Goal: Use online tool/utility: Utilize a website feature to perform a specific function

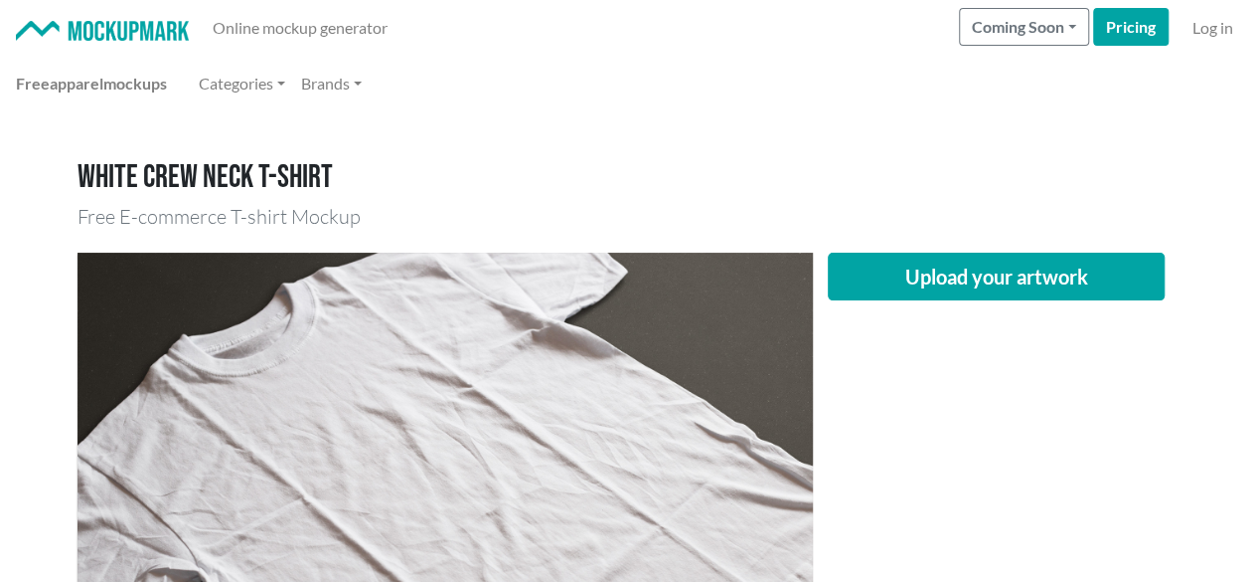
click at [434, 53] on nav "Online mockup generator Coming Soon Pricing Log in" at bounding box center [628, 28] width 1257 height 56
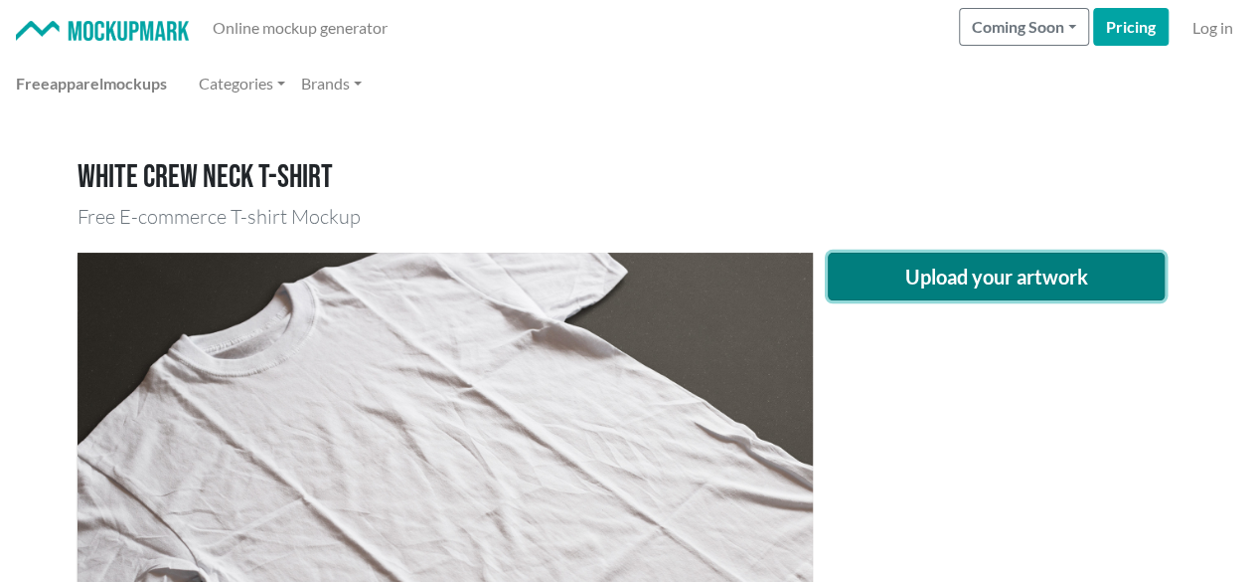
click at [1010, 262] on button "Upload your artwork" at bounding box center [997, 276] width 338 height 48
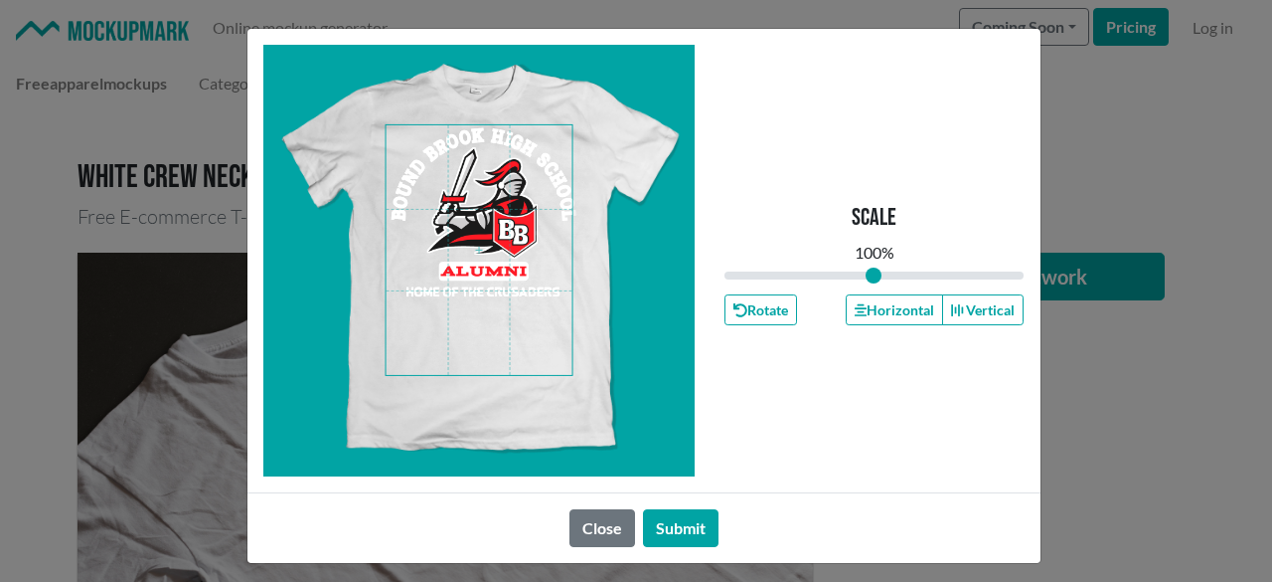
click at [473, 174] on span at bounding box center [479, 250] width 187 height 250
click at [855, 301] on button "Horizontal" at bounding box center [894, 309] width 97 height 31
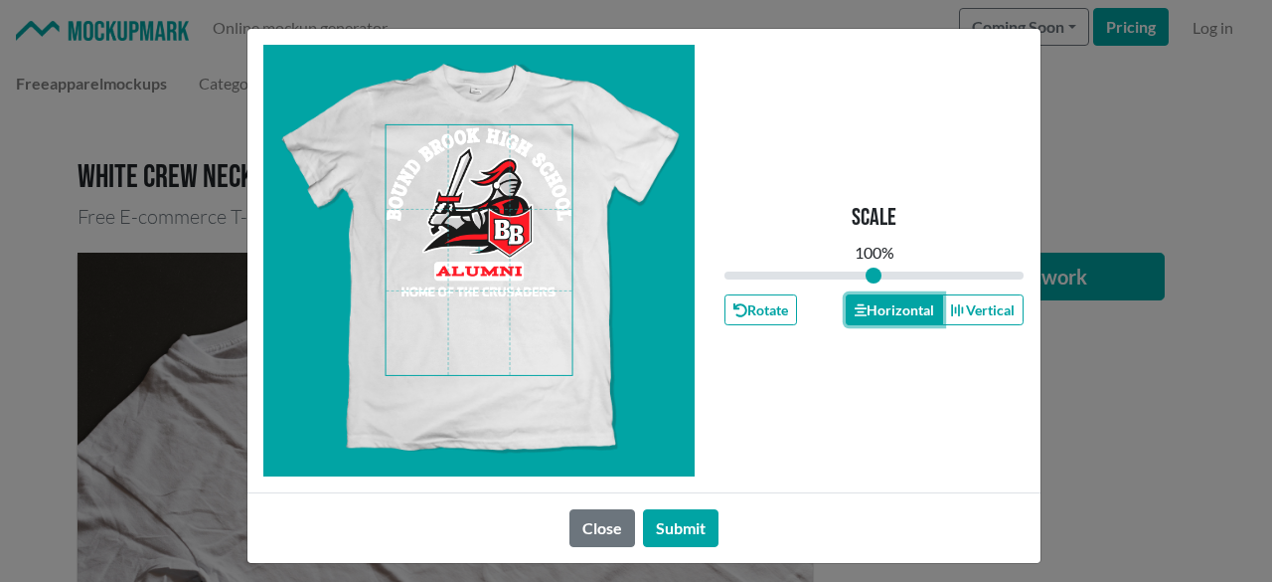
click at [855, 301] on button "Horizontal" at bounding box center [894, 309] width 97 height 31
drag, startPoint x: 856, startPoint y: 301, endPoint x: 794, endPoint y: 376, distance: 96.7
click at [857, 302] on button "Horizontal" at bounding box center [894, 309] width 97 height 31
drag, startPoint x: 688, startPoint y: 512, endPoint x: 607, endPoint y: 162, distance: 359.1
click at [686, 512] on button "Submit" at bounding box center [681, 528] width 76 height 38
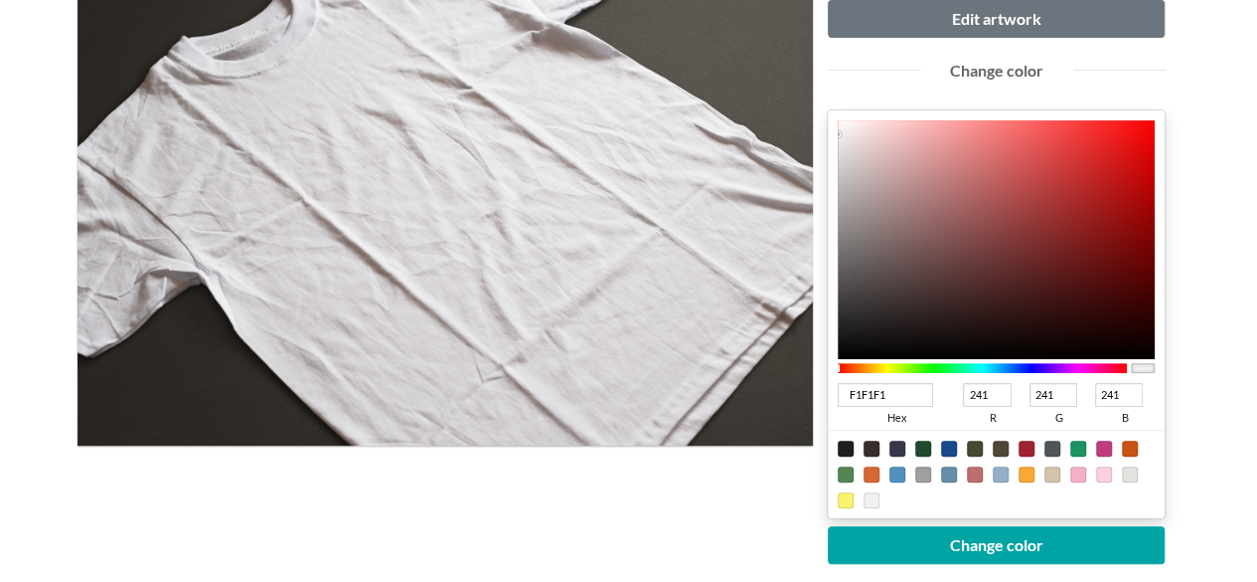
click at [1024, 446] on div at bounding box center [1027, 448] width 16 height 16
type input "A02331"
type input "160"
type input "35"
type input "49"
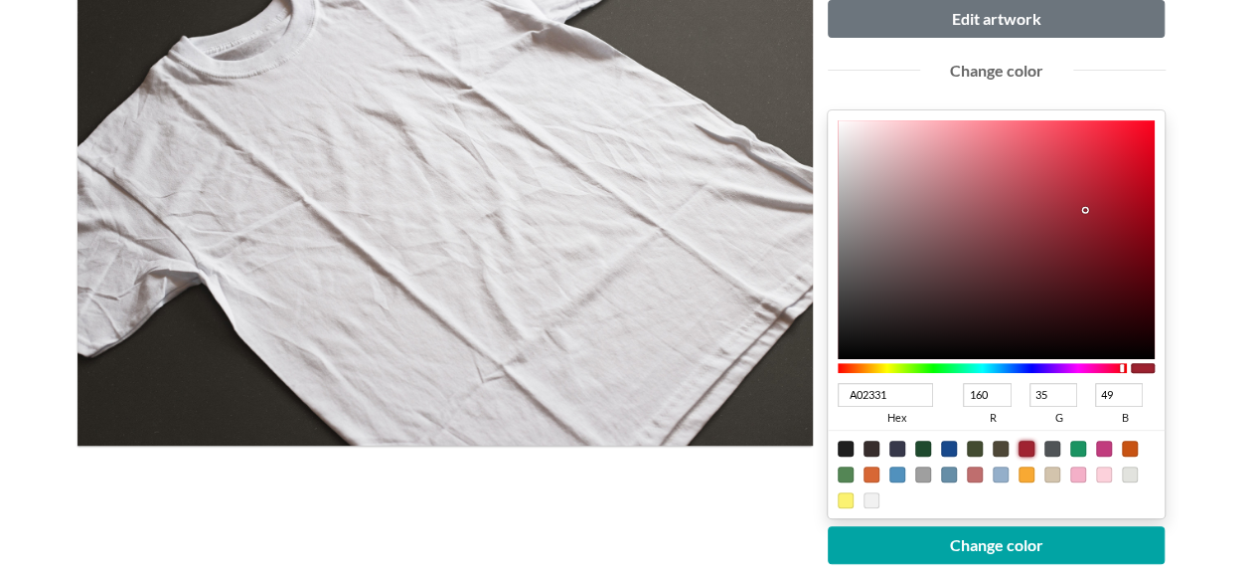
scroll to position [199, 0]
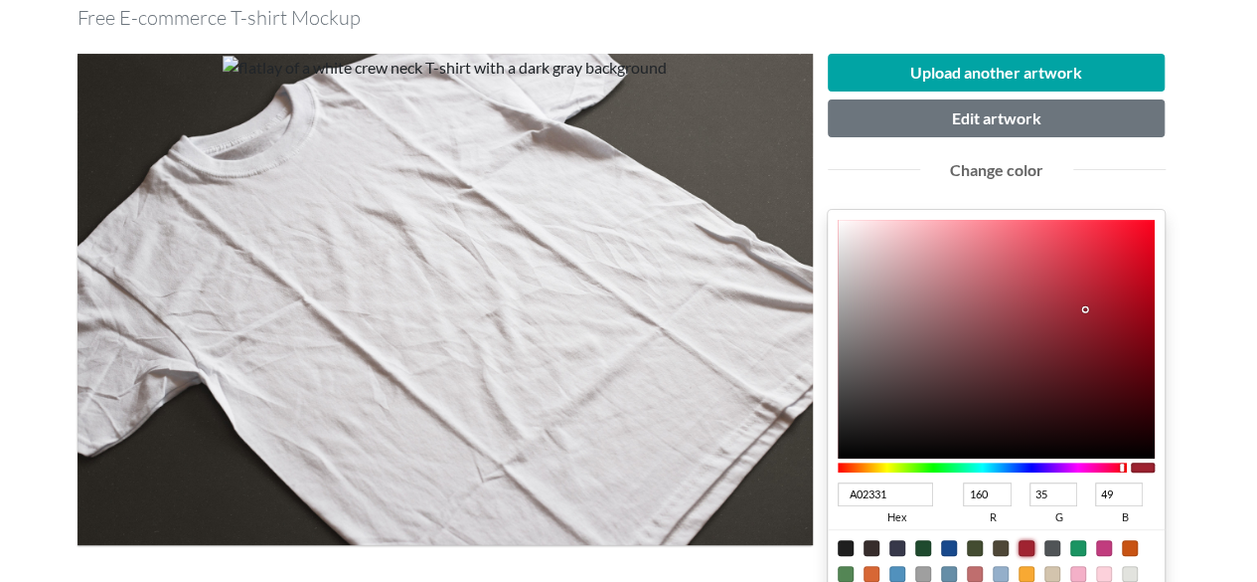
type input "[DATE]"
type input "188"
type input "22"
type input "41"
type input "BD0C20"
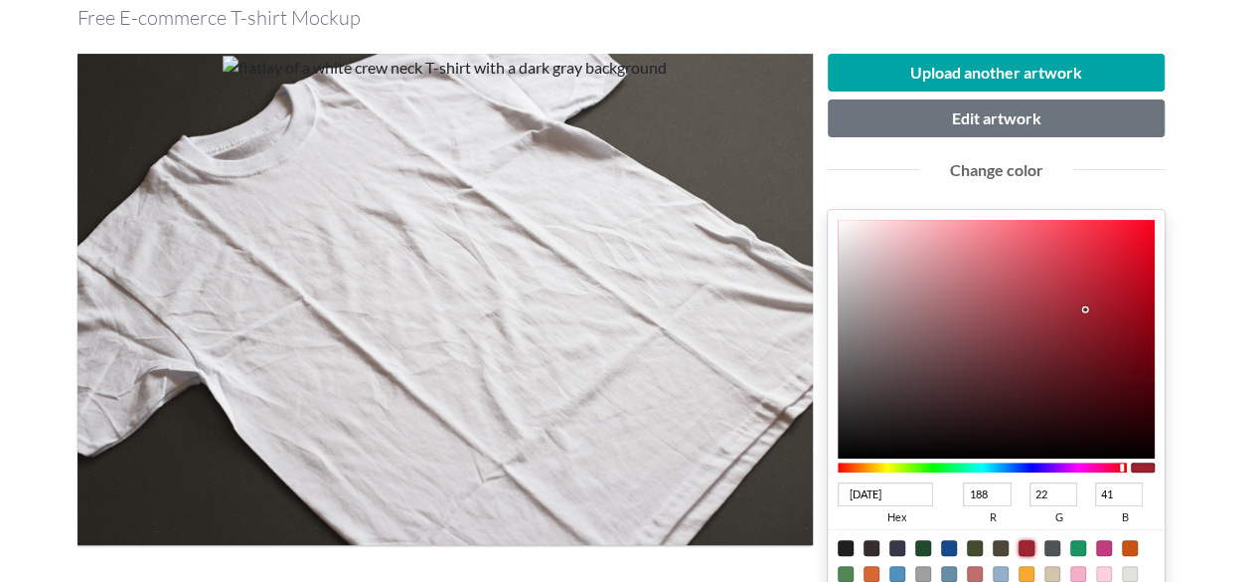
type input "189"
type input "12"
type input "32"
type input "B70015"
type input "183"
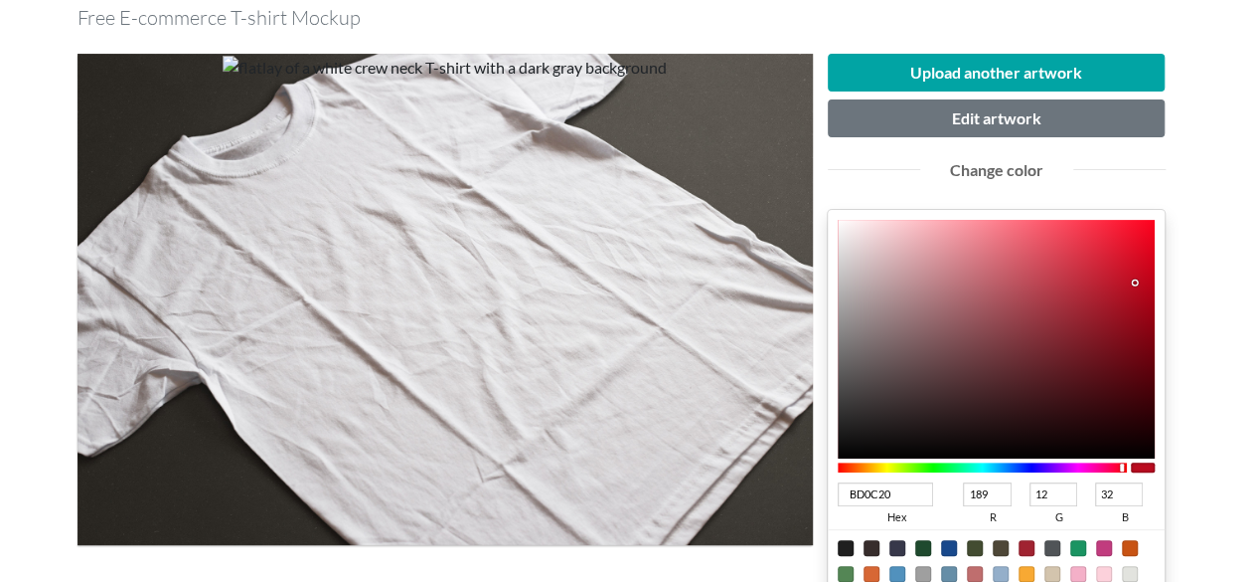
type input "0"
type input "21"
type input "A70013"
type input "167"
type input "19"
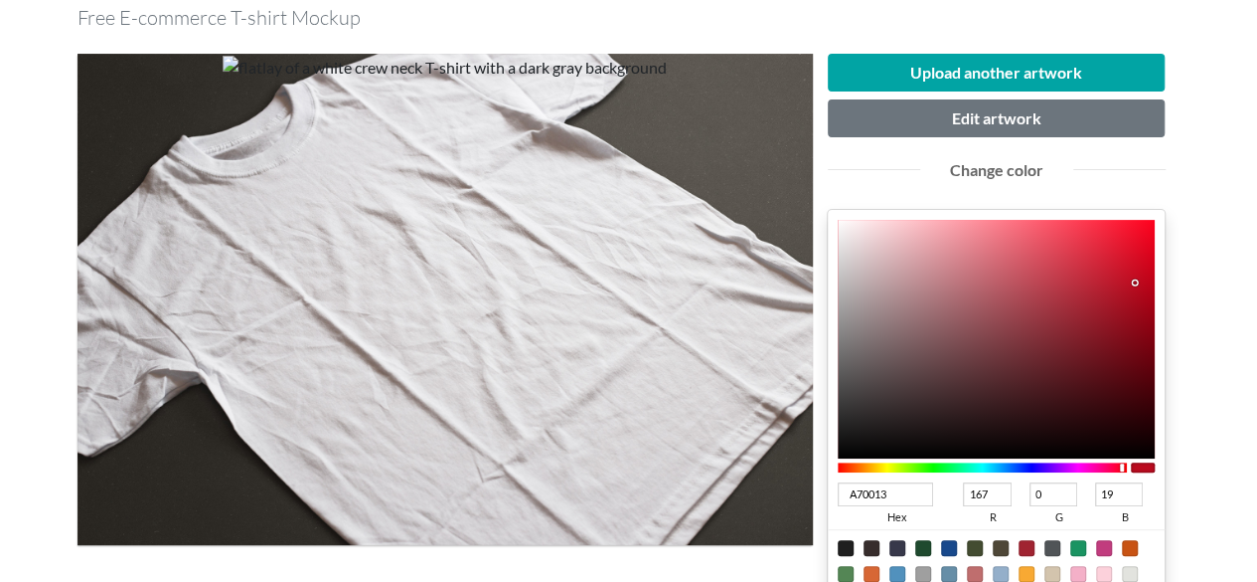
type input "A20012"
type input "162"
type input "18"
type input "9F0012"
type input "159"
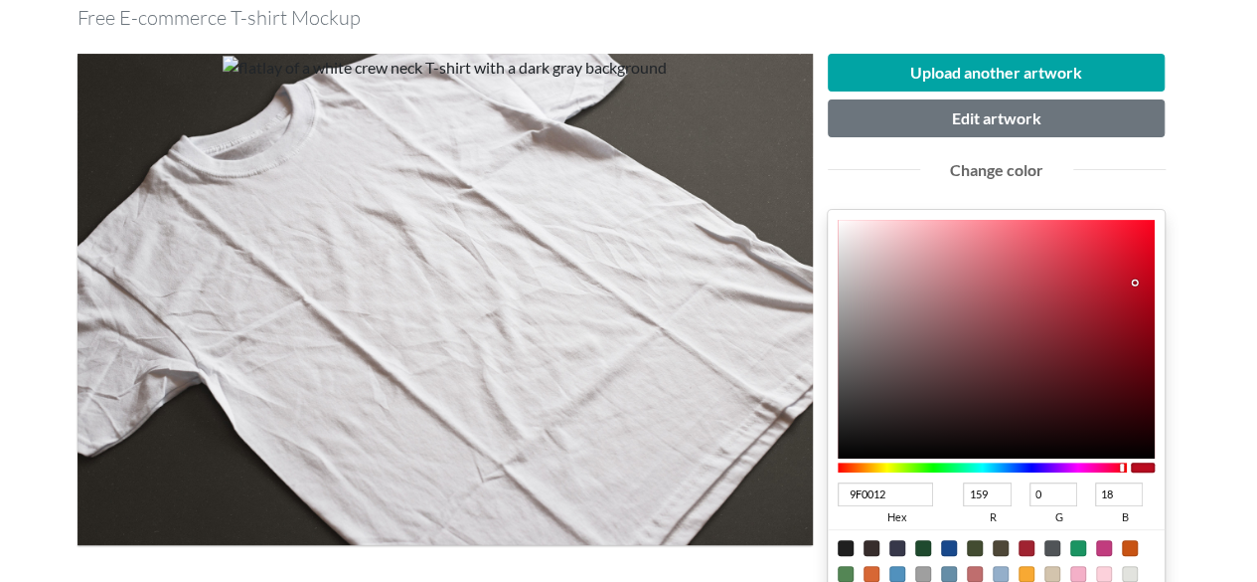
type input "9A0011"
type input "154"
type input "17"
type input "970011"
type input "151"
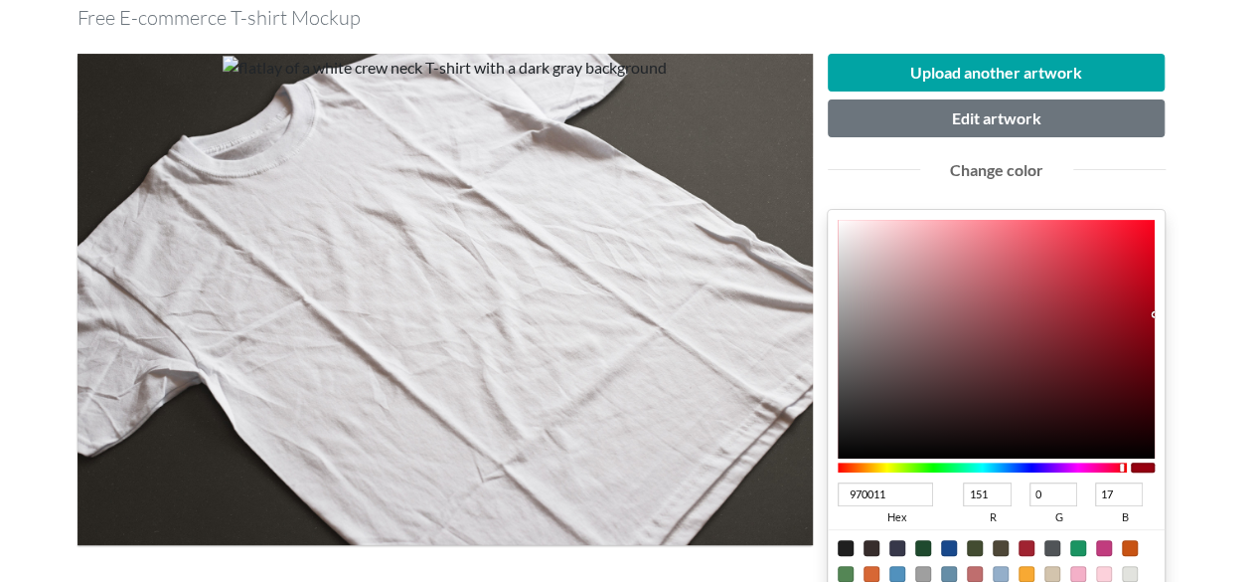
type input "960011"
type input "150"
type input "980011"
type input "152"
type input "9F0012"
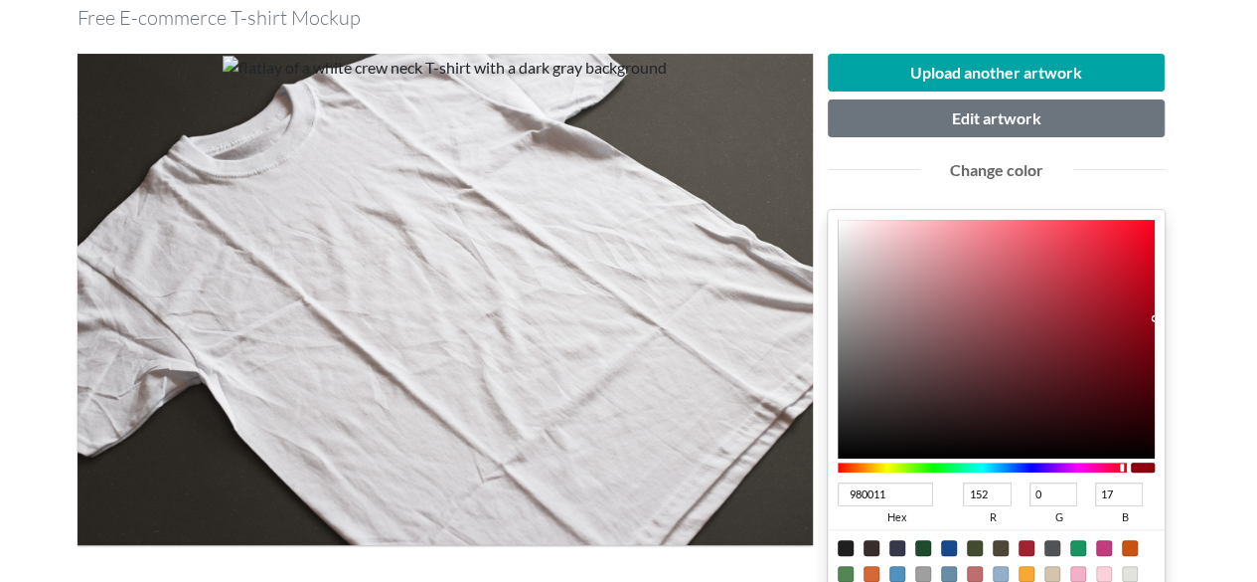
type input "159"
type input "18"
type input "A10012"
type input "161"
type input "A90013"
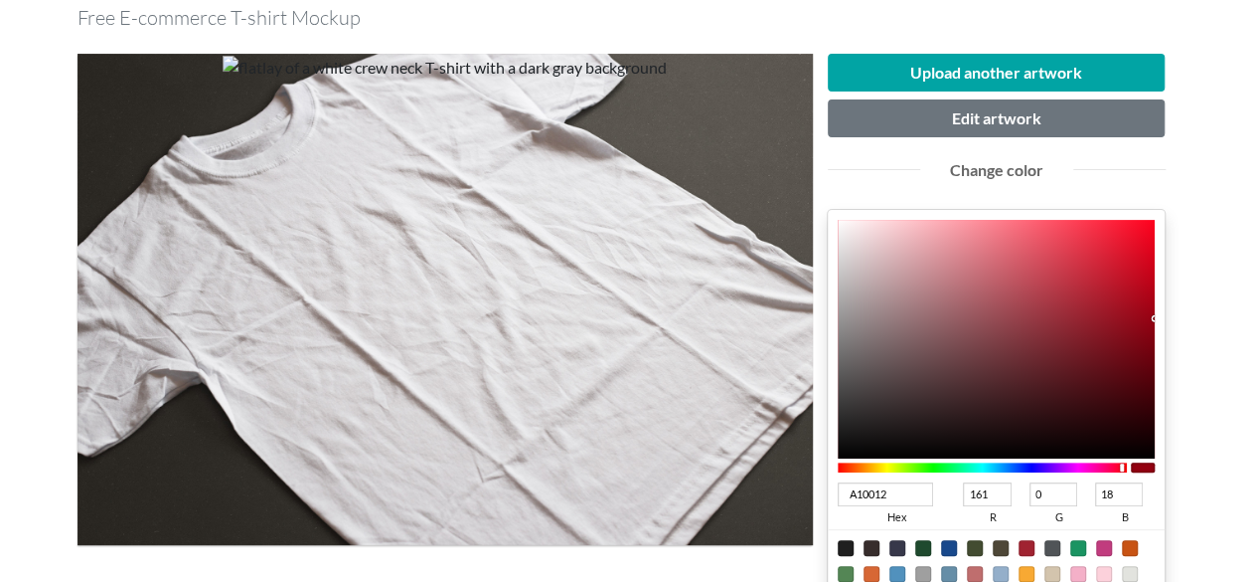
type input "169"
type input "19"
type input "AB0013"
type input "171"
type input "AA0013"
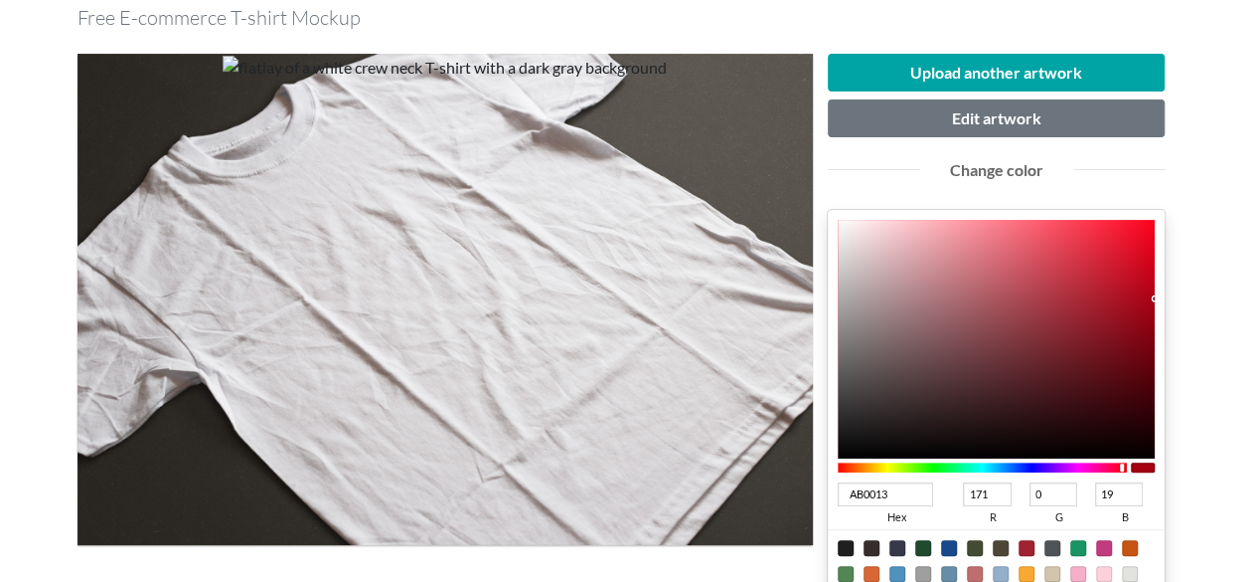
type input "170"
type input "A90013"
type input "169"
type input "A70013"
type input "167"
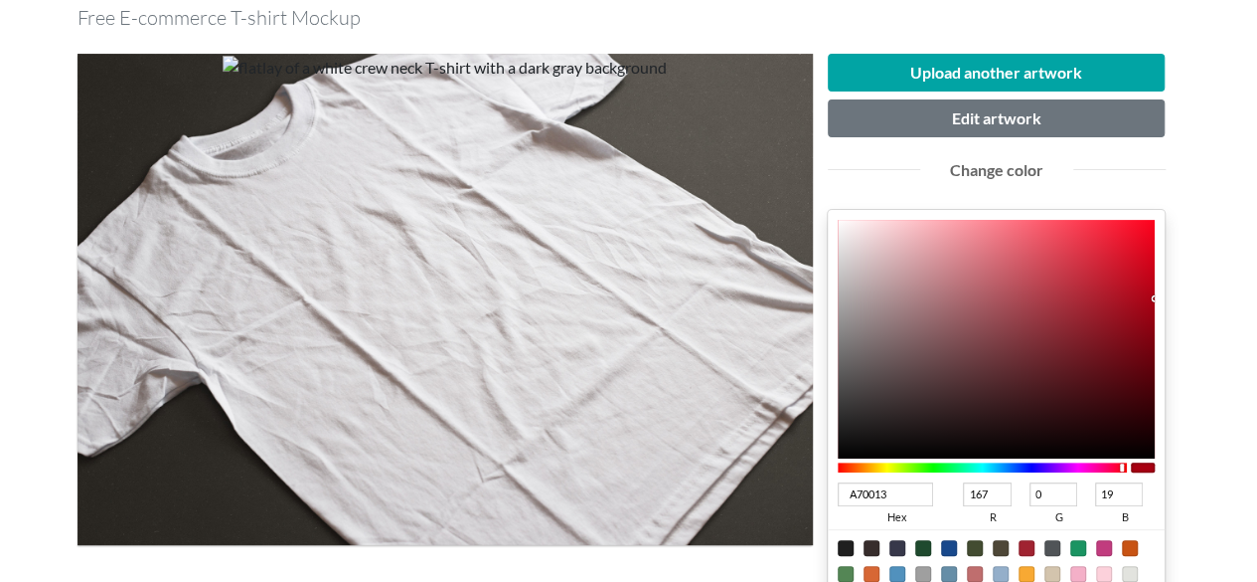
type input "A50013"
type input "165"
type input "A40013"
type input "164"
type input "A20013"
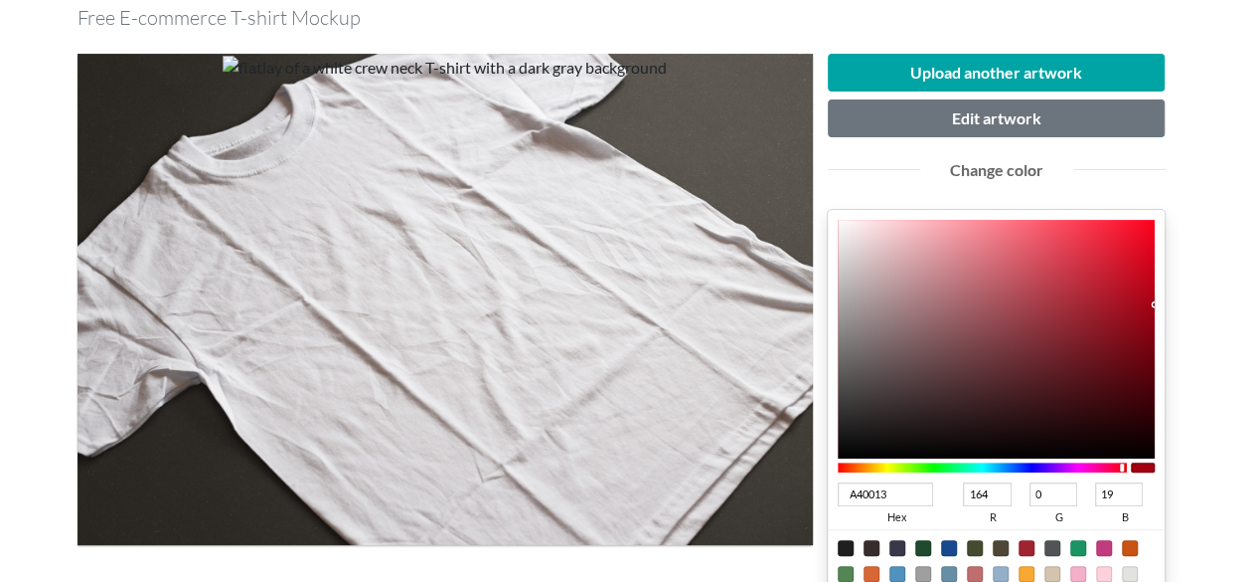
type input "162"
type input "A10013"
type input "161"
type input "9F0013"
type input "159"
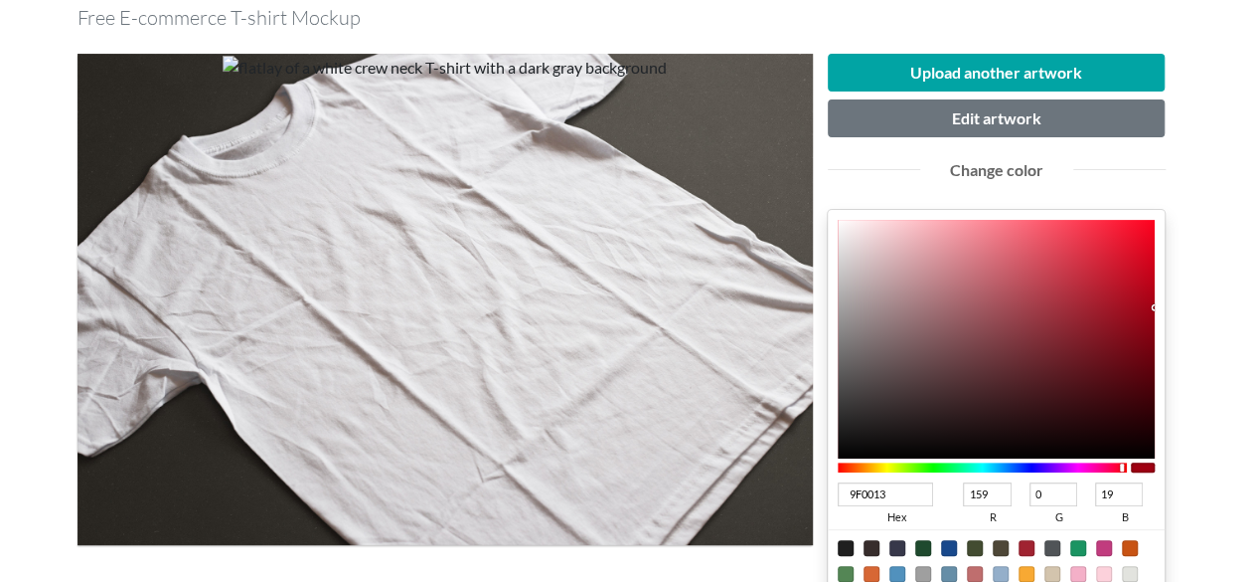
drag, startPoint x: 1151, startPoint y: 280, endPoint x: 1271, endPoint y: 308, distance: 123.5
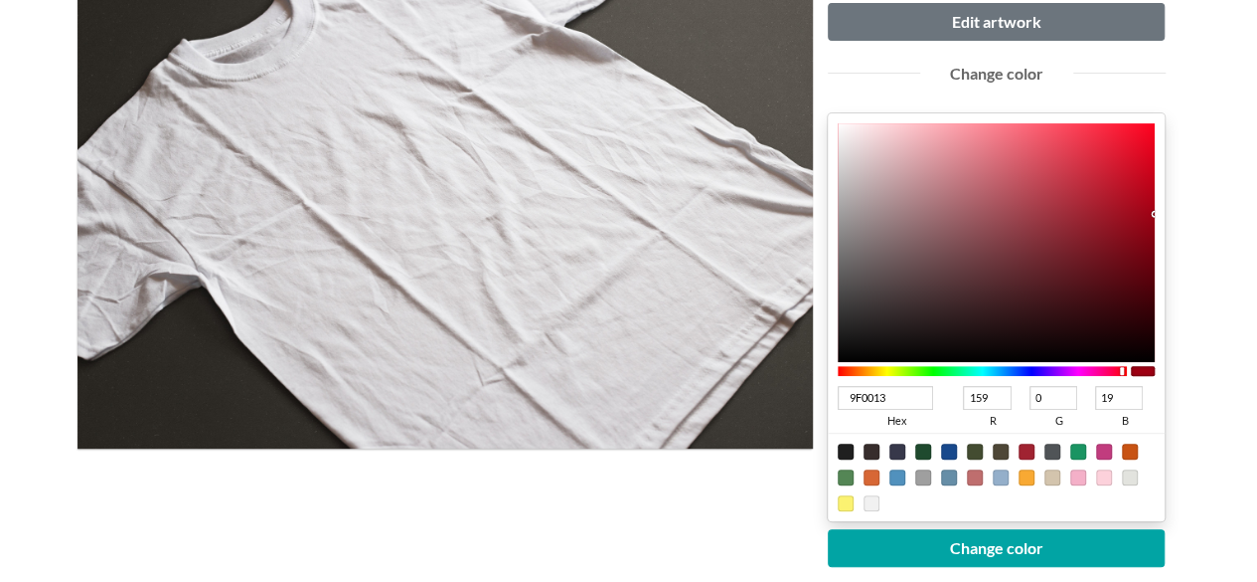
scroll to position [398, 0]
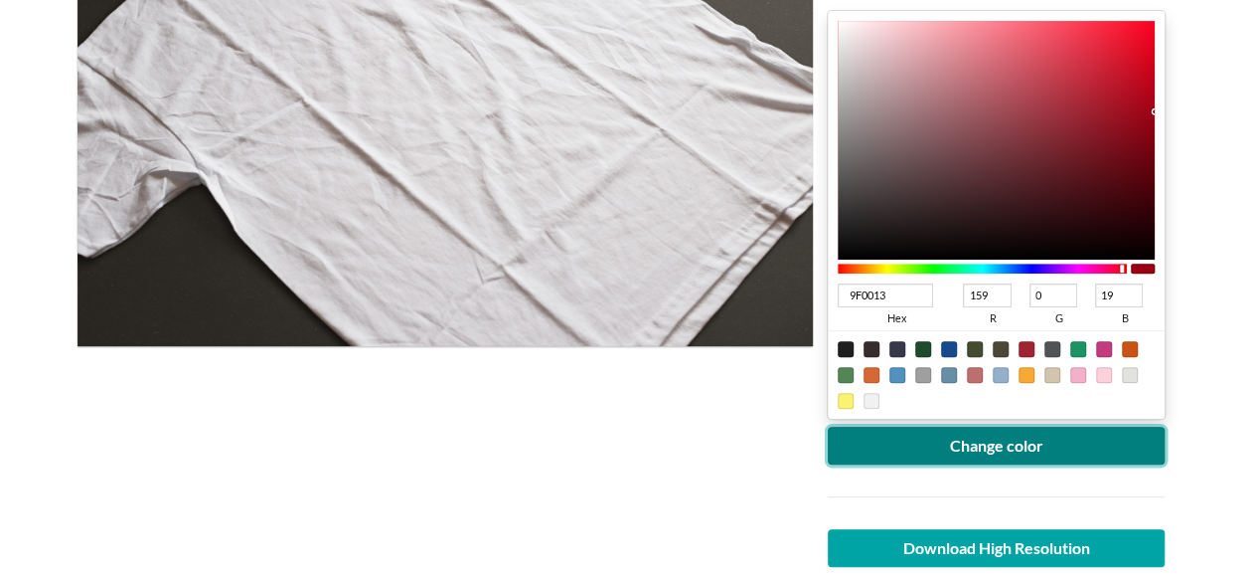
click at [934, 450] on button "Change color" at bounding box center [997, 445] width 338 height 38
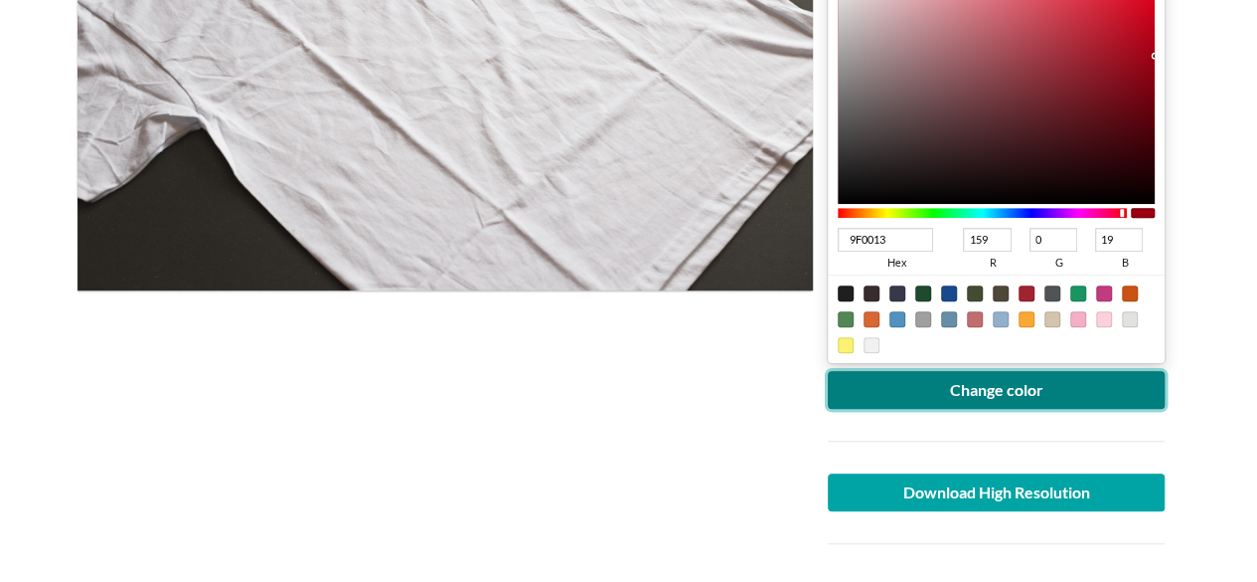
scroll to position [696, 0]
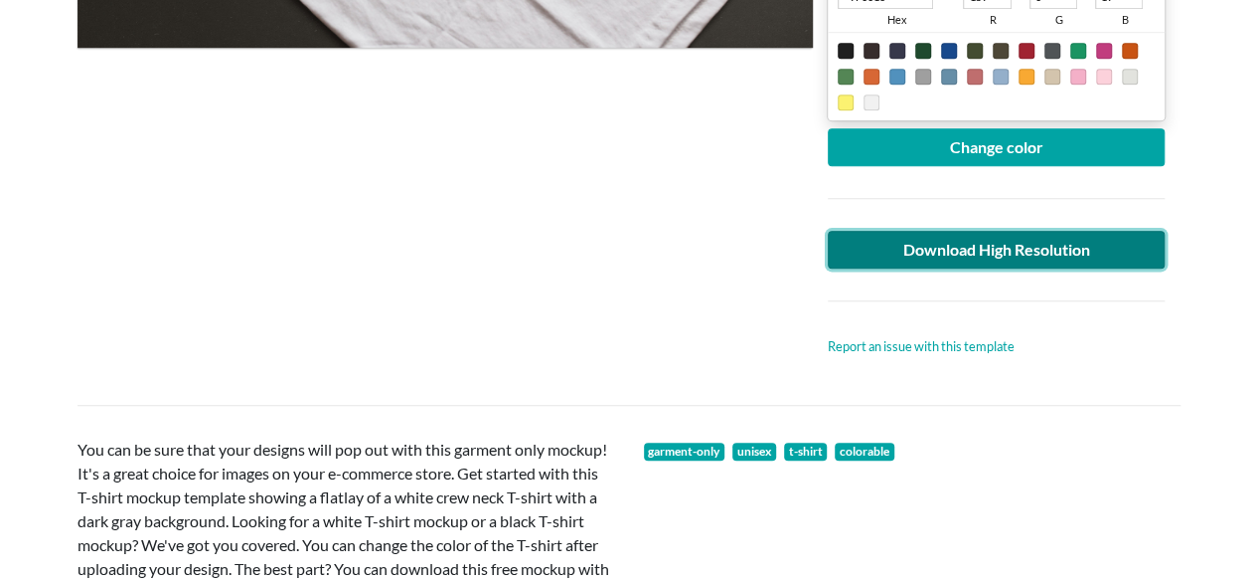
click at [909, 243] on link "Download High Resolution" at bounding box center [997, 250] width 338 height 38
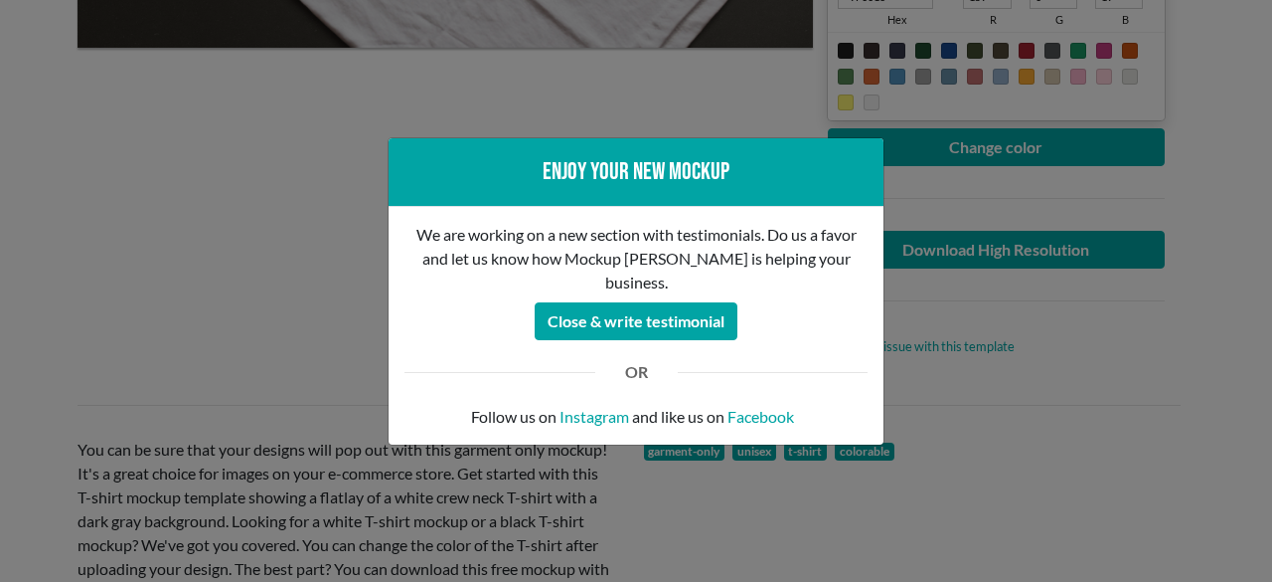
click at [291, 273] on div "Enjoy your new mockup We are working on a new section with testimonials. Do us …" at bounding box center [636, 291] width 1272 height 582
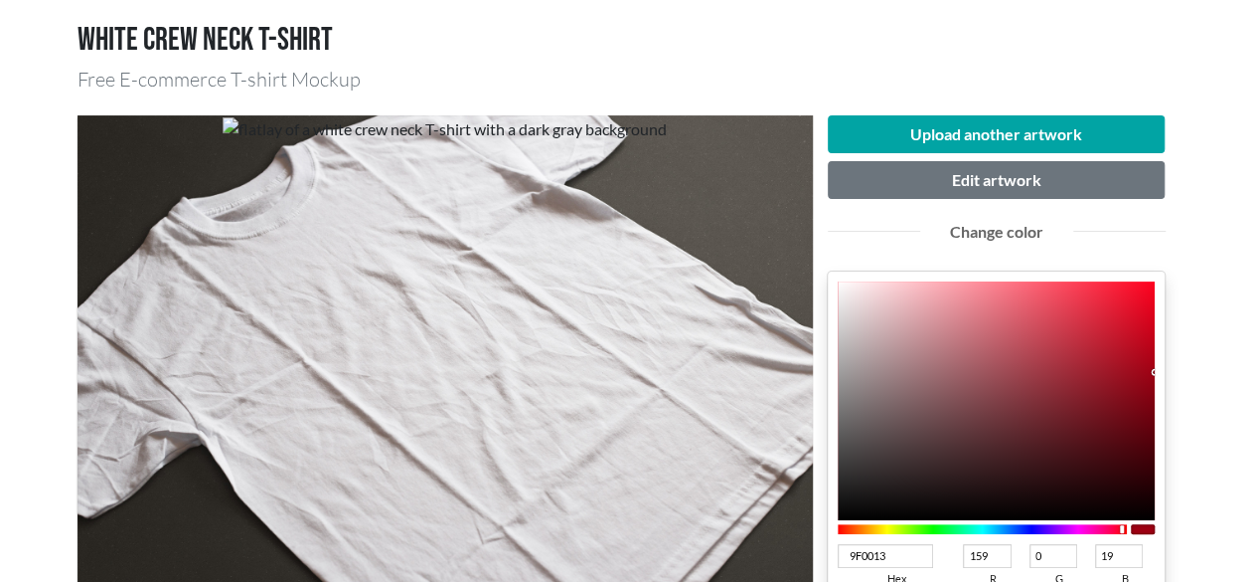
scroll to position [0, 0]
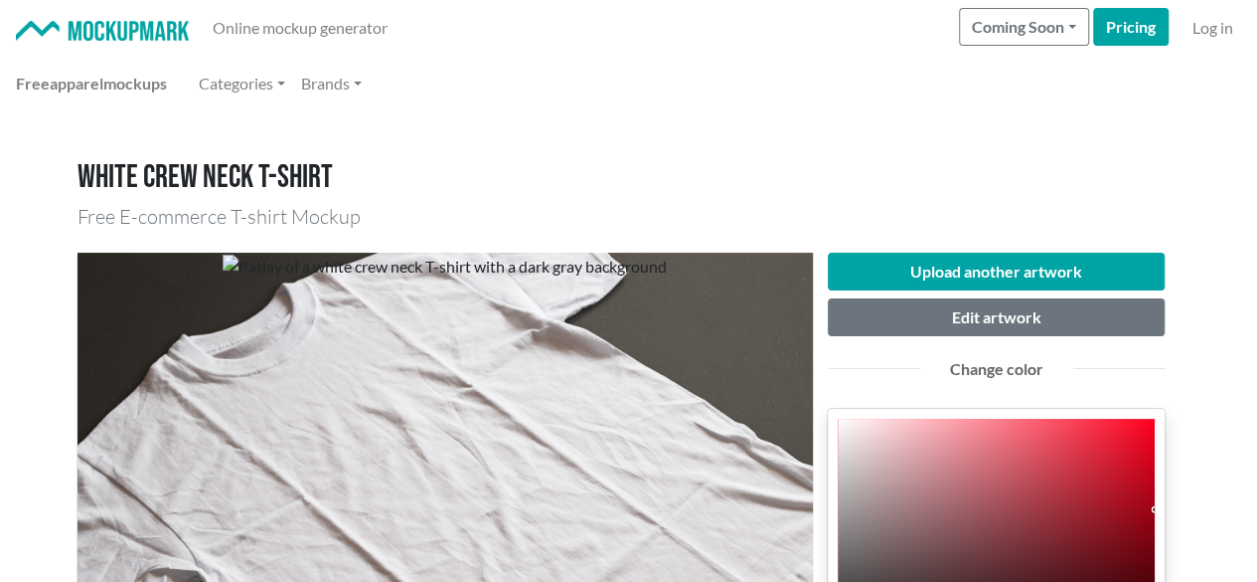
drag, startPoint x: 616, startPoint y: 142, endPoint x: 656, endPoint y: 238, distance: 103.4
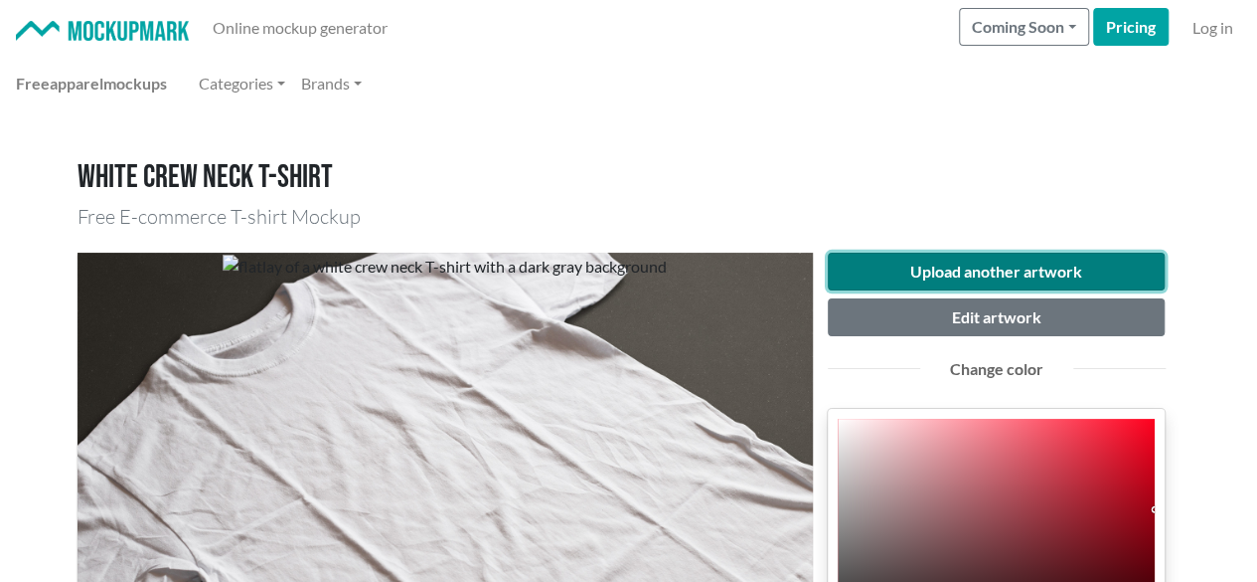
click at [851, 271] on button "Upload another artwork" at bounding box center [997, 271] width 338 height 38
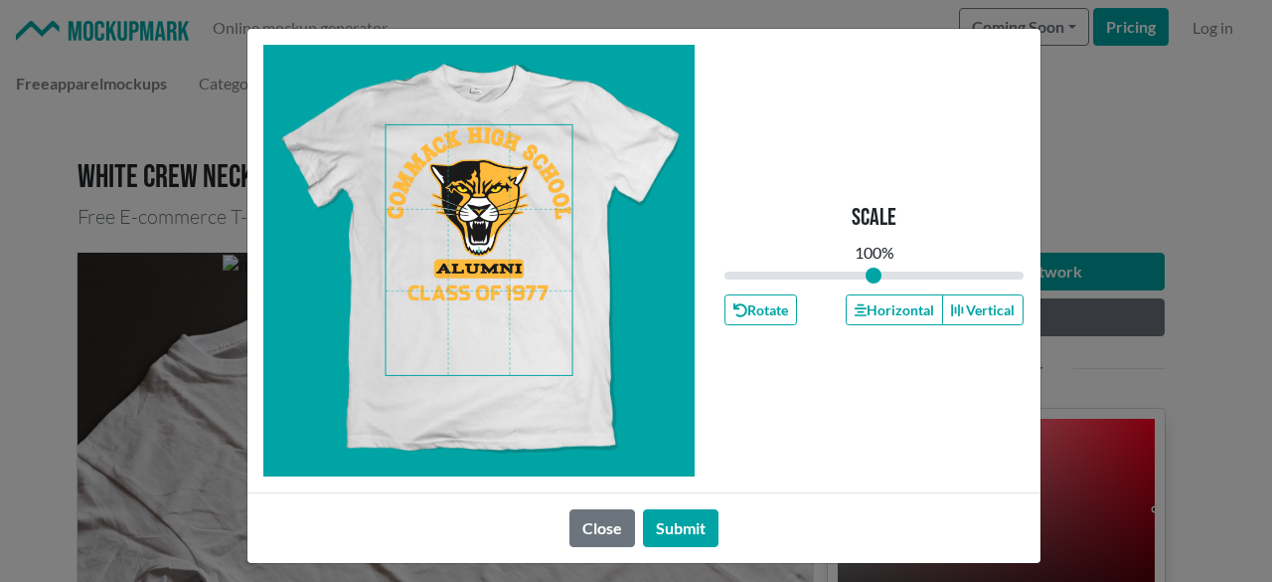
click at [477, 162] on span at bounding box center [479, 250] width 187 height 250
click at [857, 313] on icon "button" at bounding box center [861, 310] width 12 height 14
click at [860, 310] on button "Horizontal" at bounding box center [894, 309] width 97 height 31
click at [863, 307] on button "Horizontal" at bounding box center [894, 309] width 97 height 31
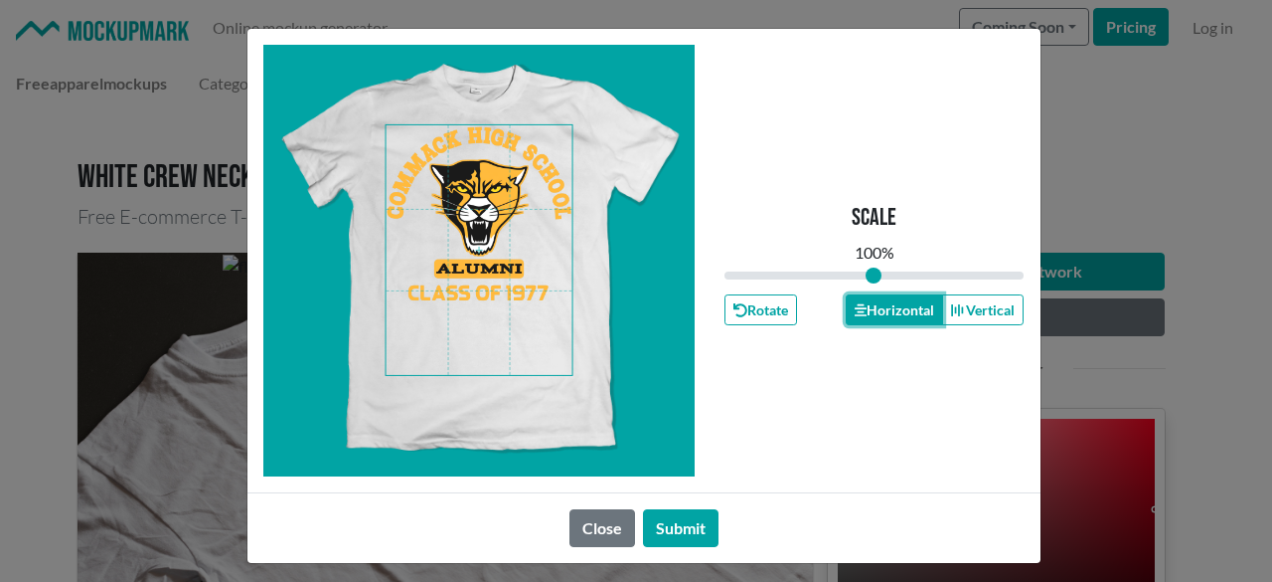
drag, startPoint x: 863, startPoint y: 307, endPoint x: 749, endPoint y: 400, distance: 147.0
click at [862, 305] on button "Horizontal" at bounding box center [894, 309] width 97 height 31
drag, startPoint x: 686, startPoint y: 521, endPoint x: 672, endPoint y: 520, distance: 14.0
click at [685, 522] on button "Submit" at bounding box center [681, 528] width 76 height 38
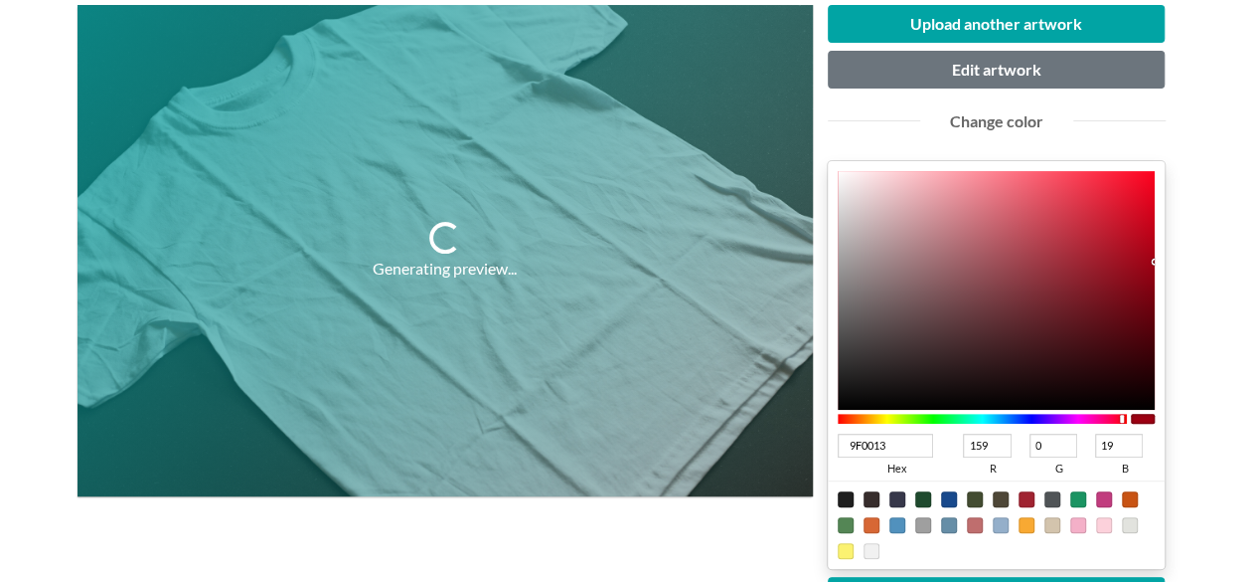
scroll to position [298, 0]
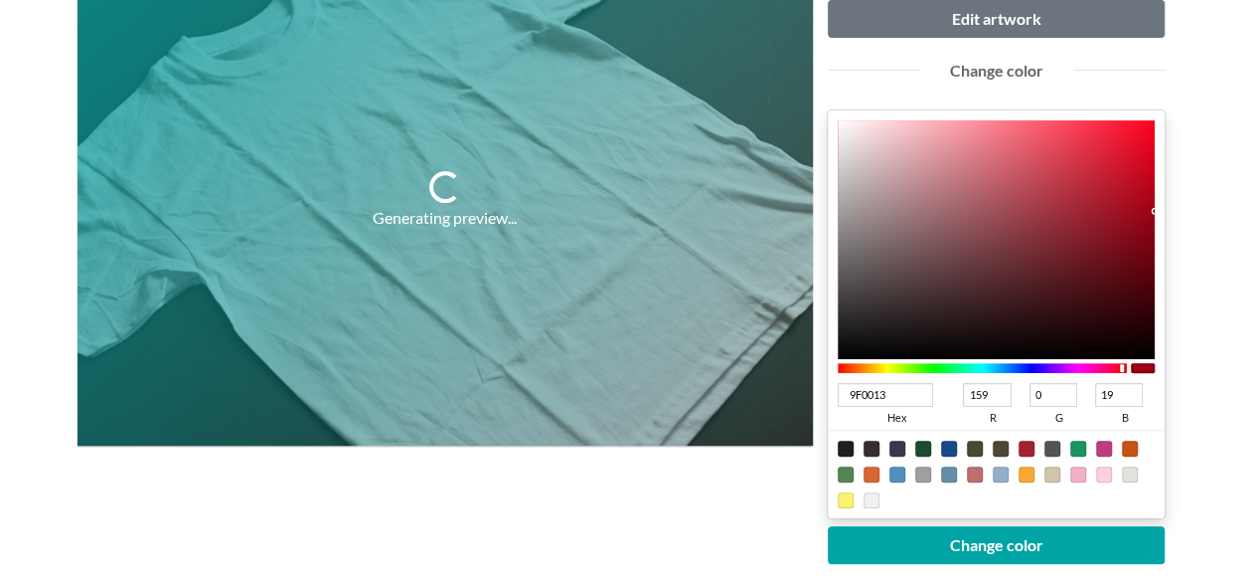
click at [845, 441] on div at bounding box center [846, 448] width 16 height 16
type input "1F1F1F"
type input "31"
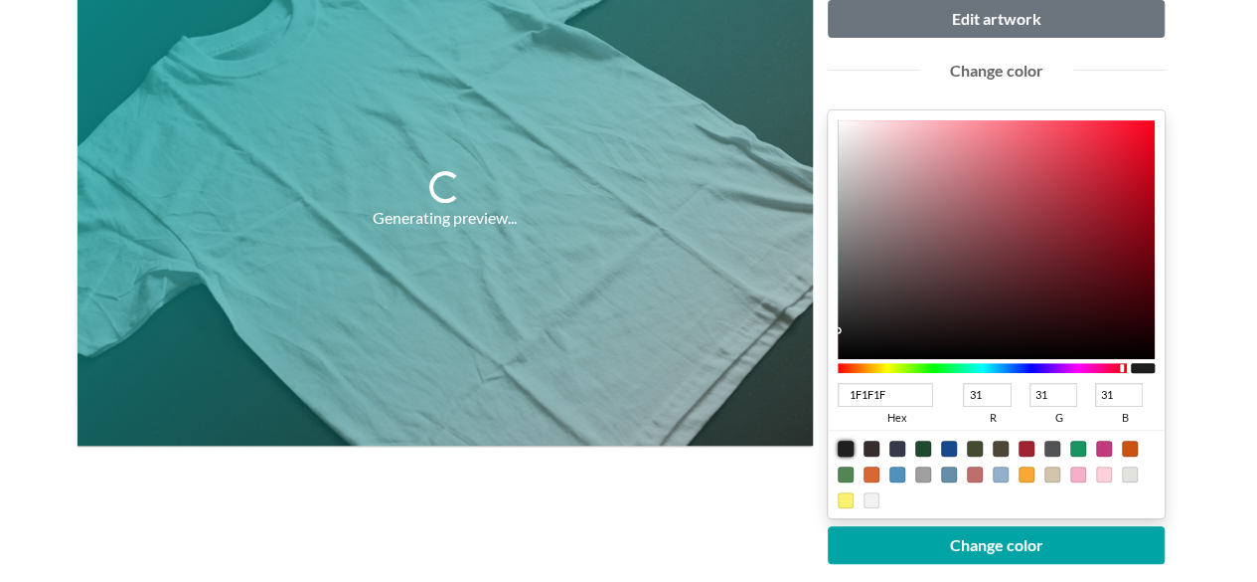
type input "484344"
type input "72"
type input "67"
type input "68"
type input "433F3F"
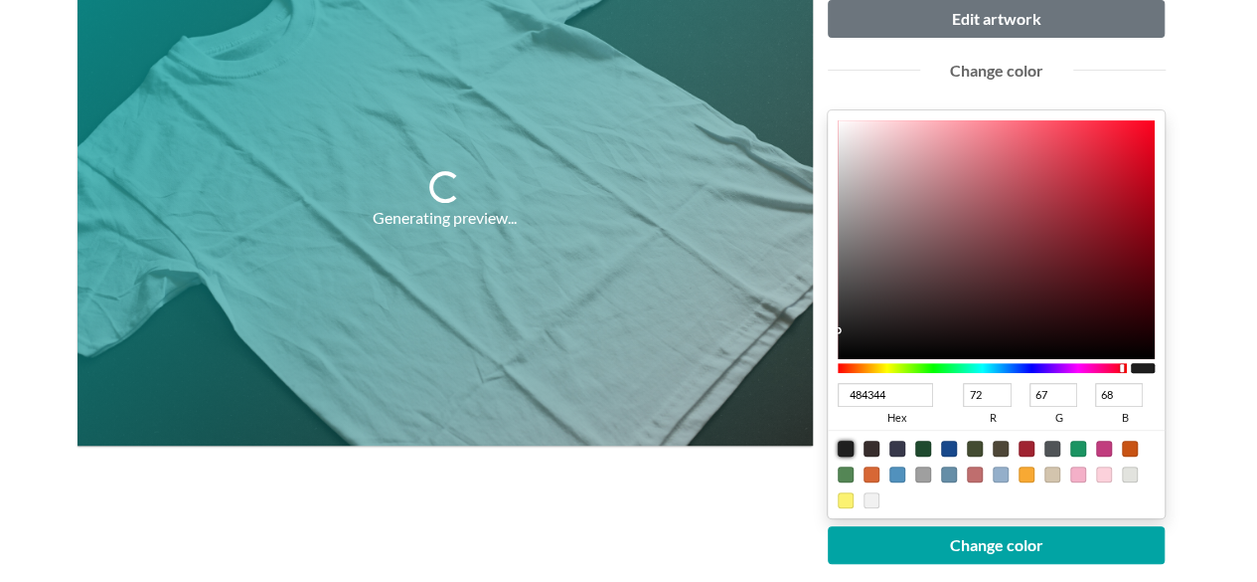
type input "67"
type input "63"
type input "333030"
type input "51"
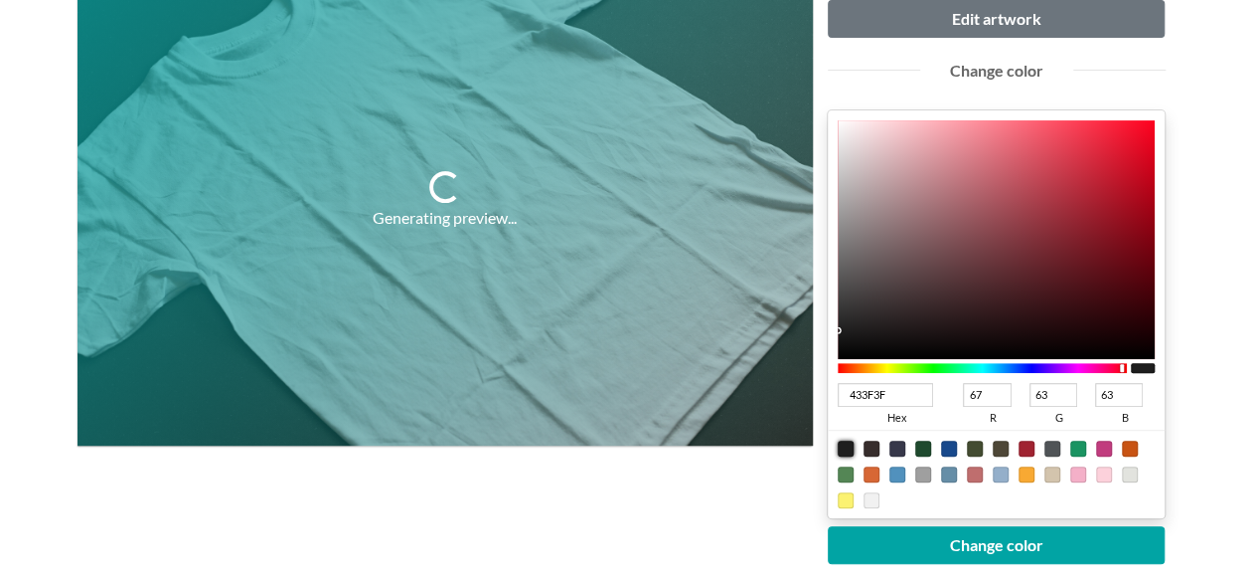
type input "48"
type input "211F1F"
type input "33"
type input "31"
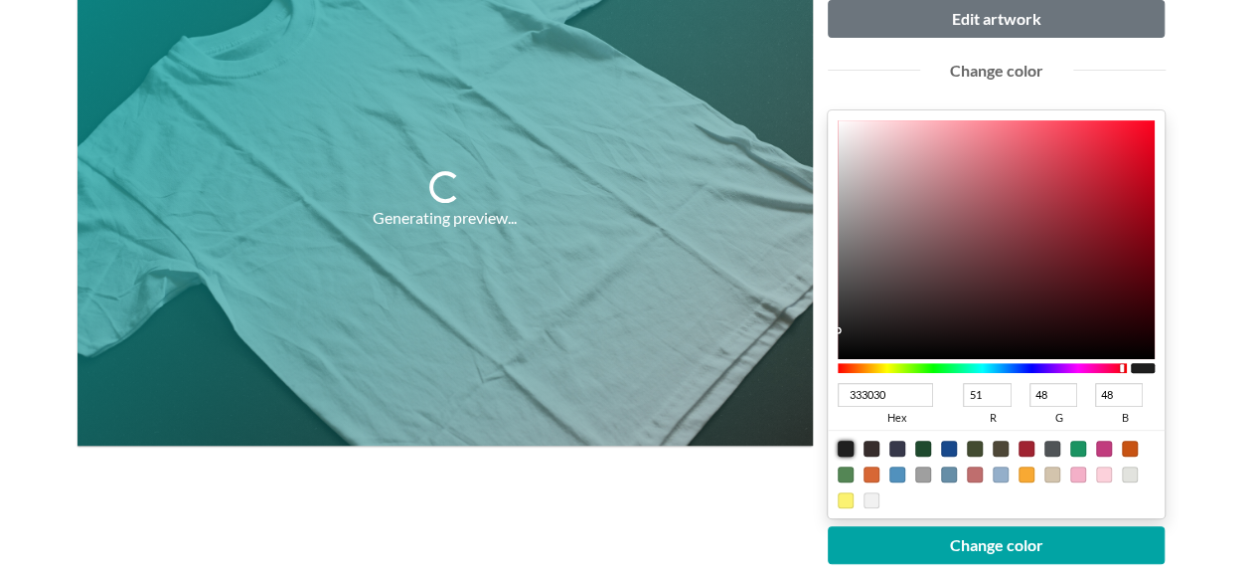
type input "31"
type input "171616"
type input "23"
type input "22"
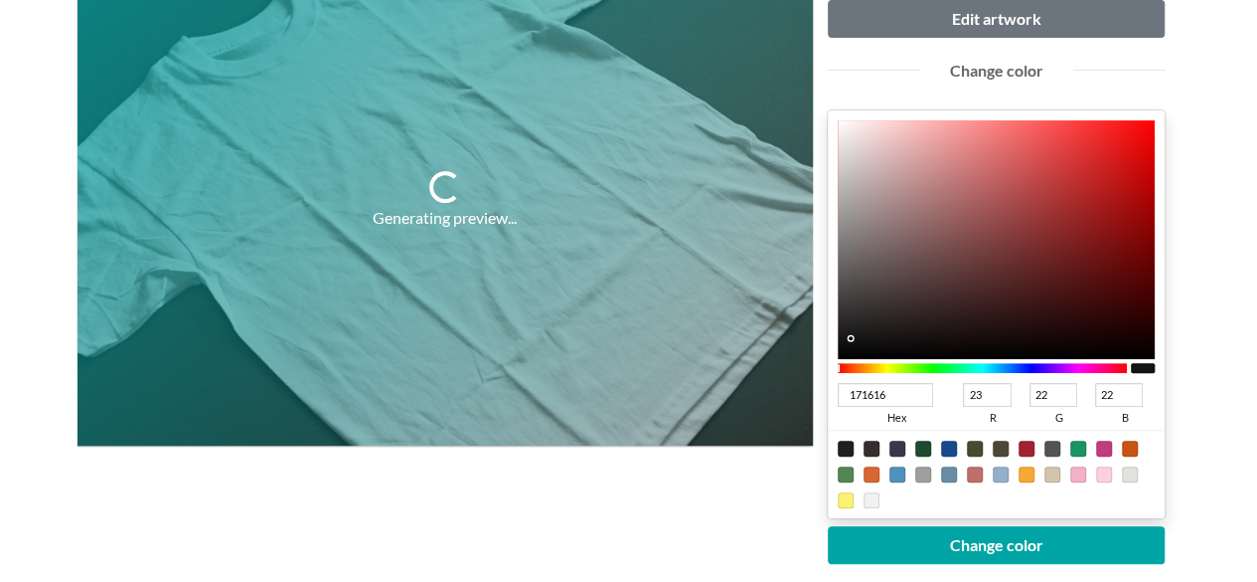
type input "161515"
type input "22"
type input "21"
type input "141313"
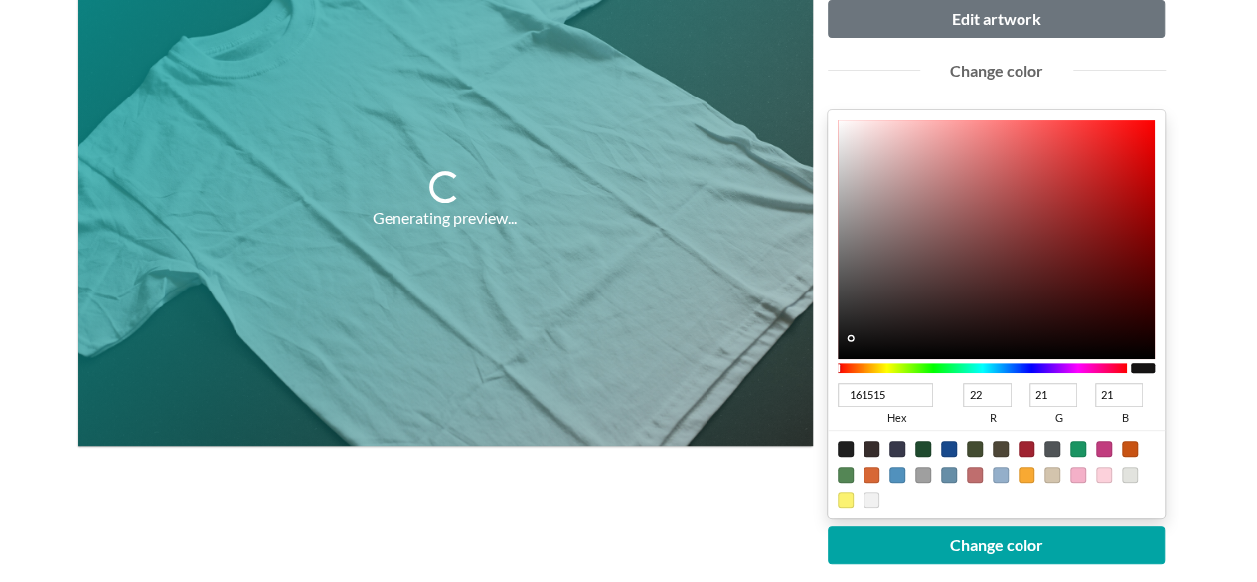
type input "20"
type input "19"
type input "121111"
type input "18"
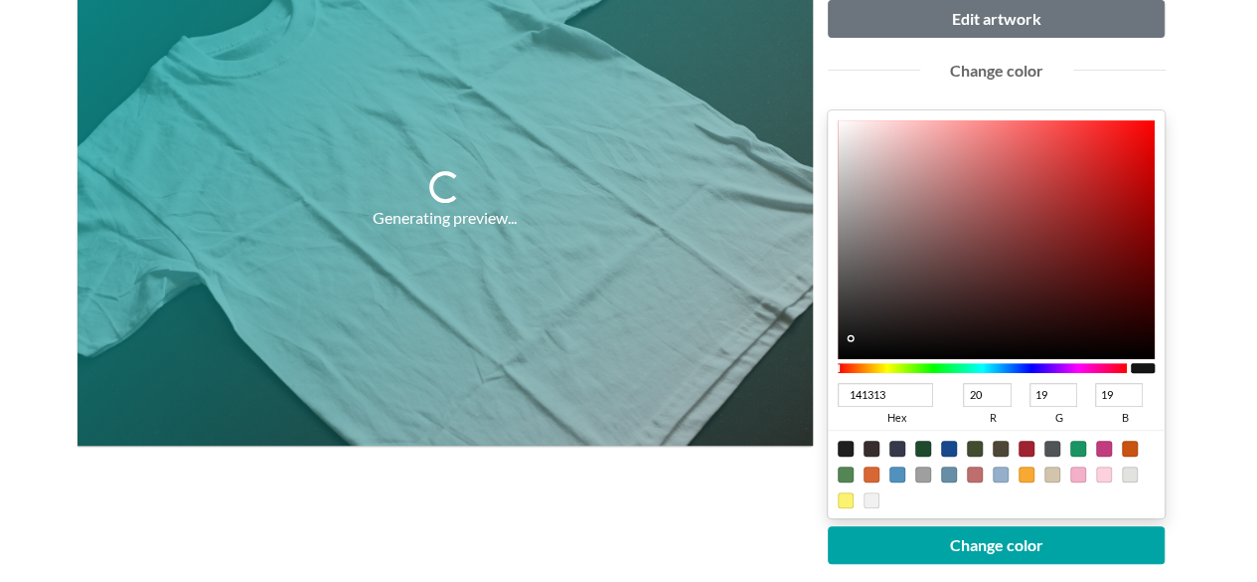
type input "17"
type input "121212"
type input "18"
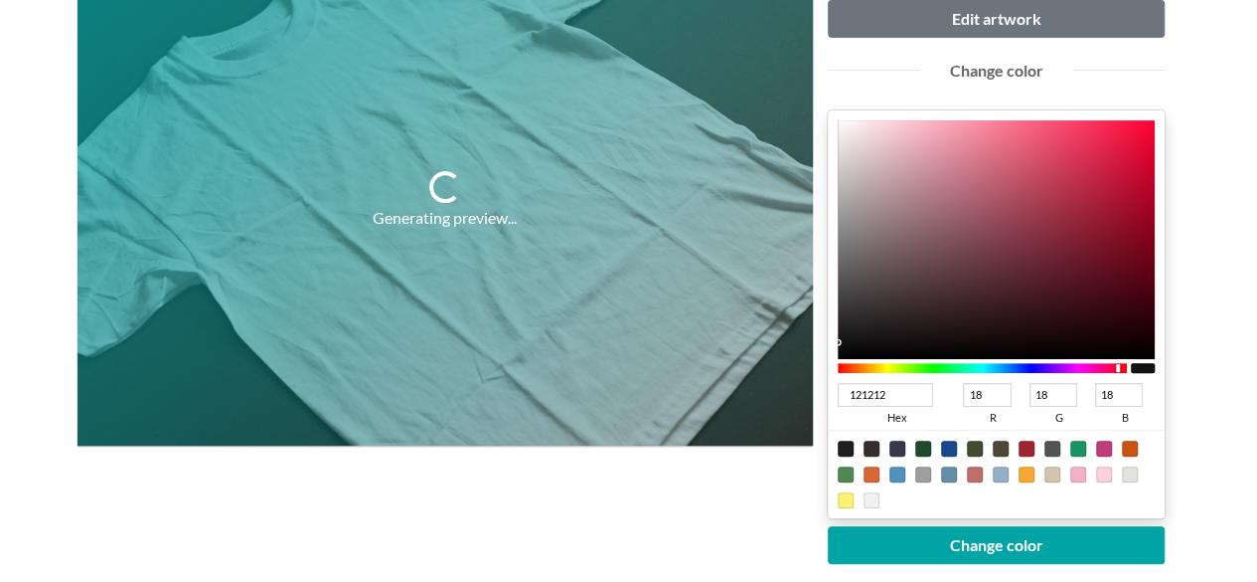
type input "1A1A1A"
type input "26"
type input "1D1D1D"
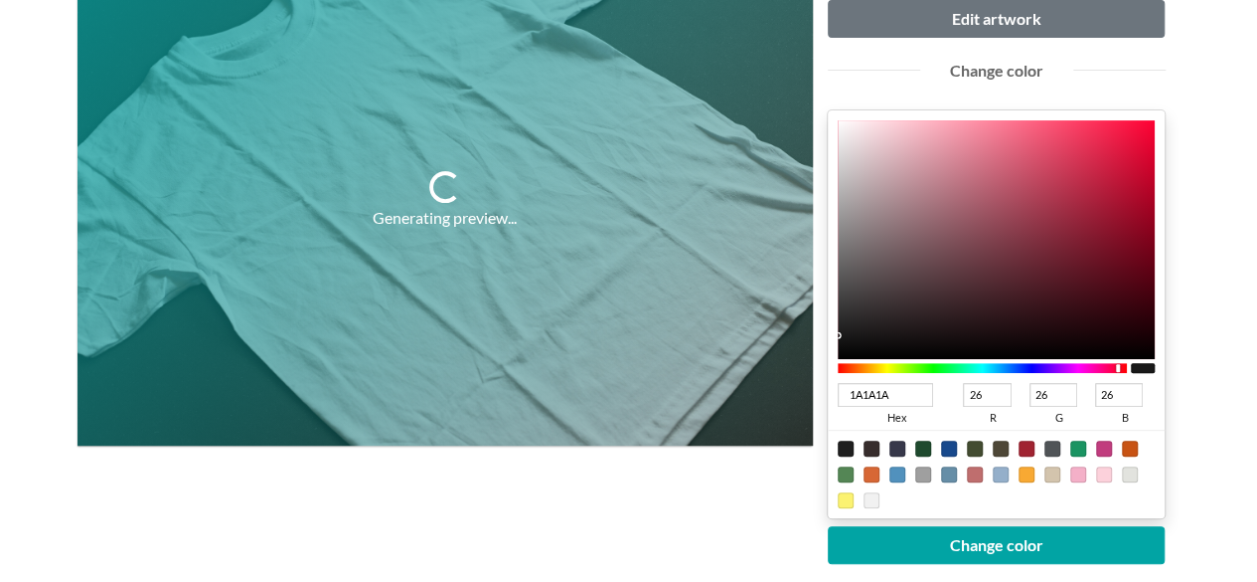
type input "29"
type input "1C1C1C"
type input "28"
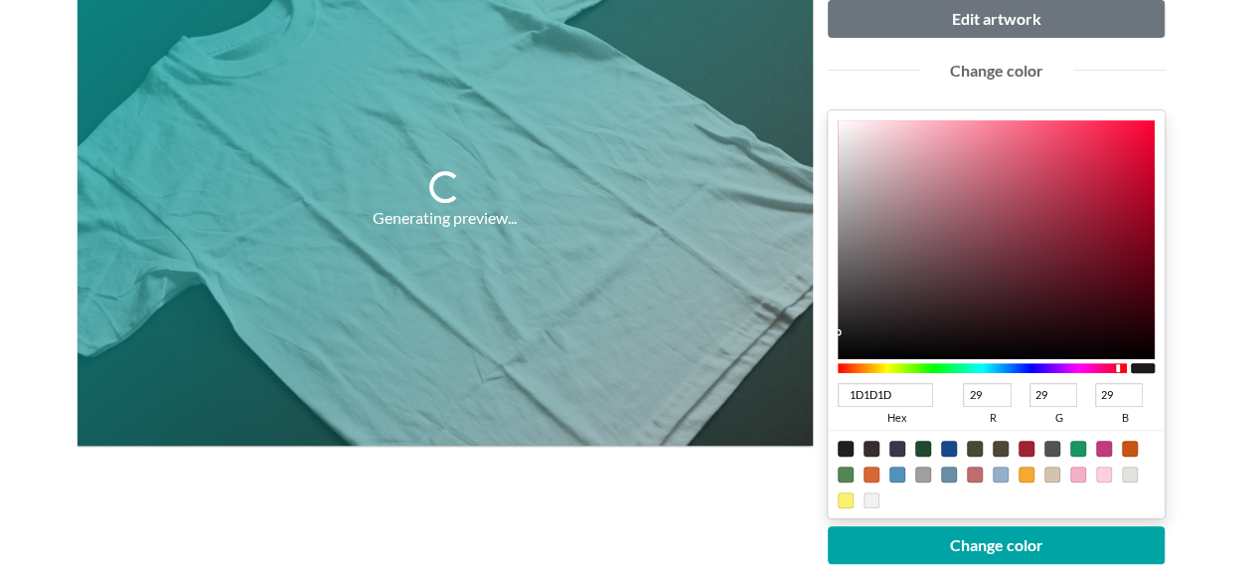
type input "28"
type input "1A1A1A"
type input "26"
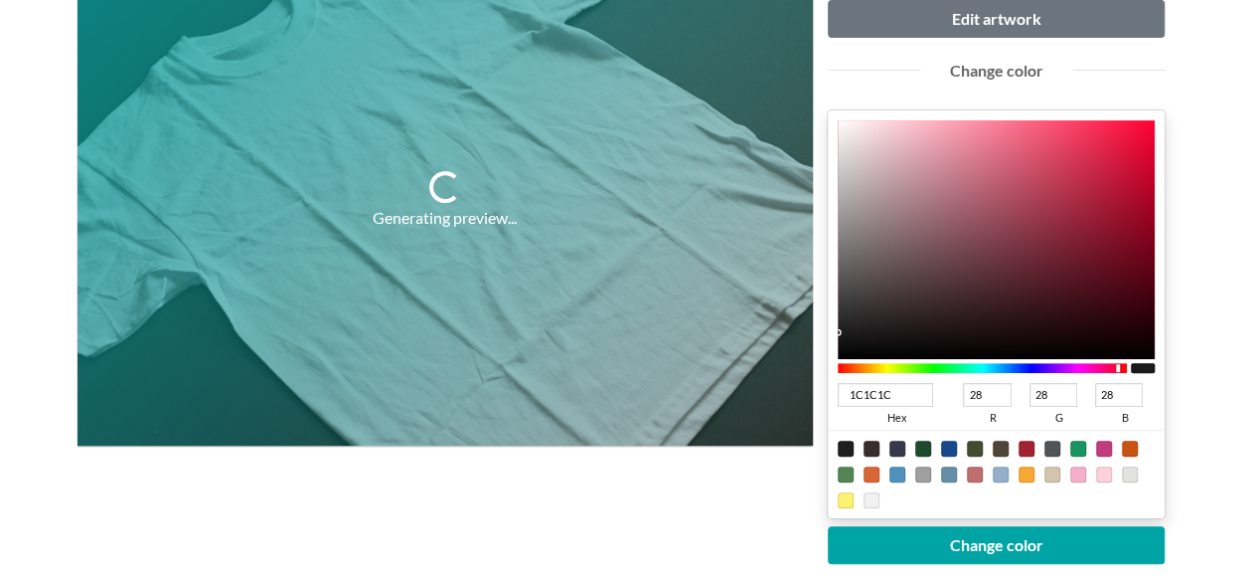
type input "26"
type input "101010"
type input "16"
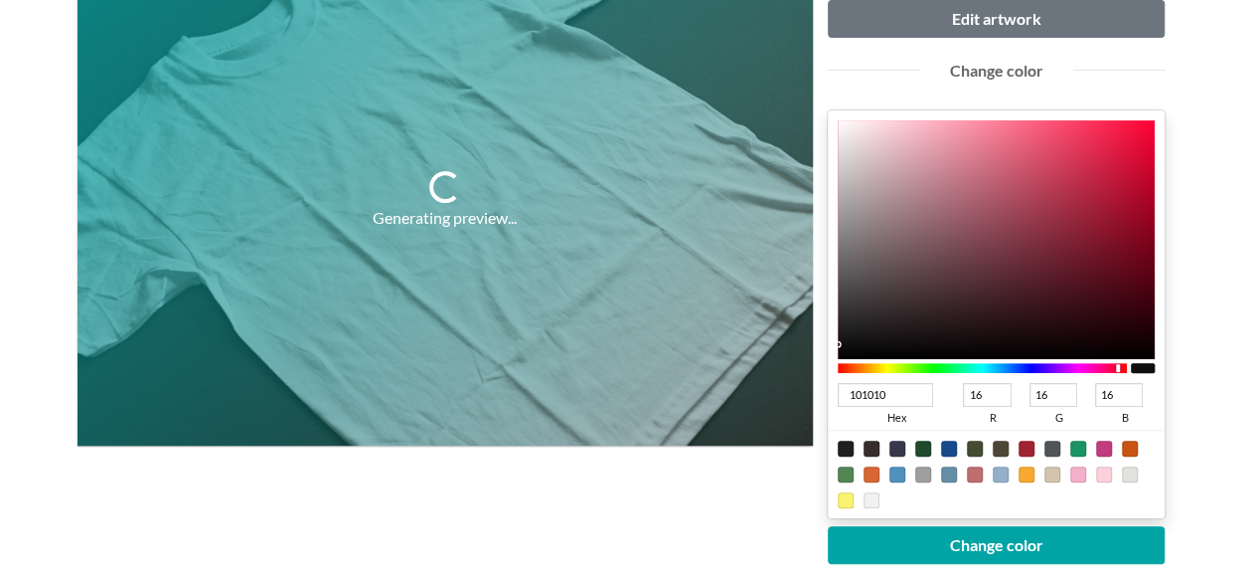
type input "111111"
type input "17"
type input "121212"
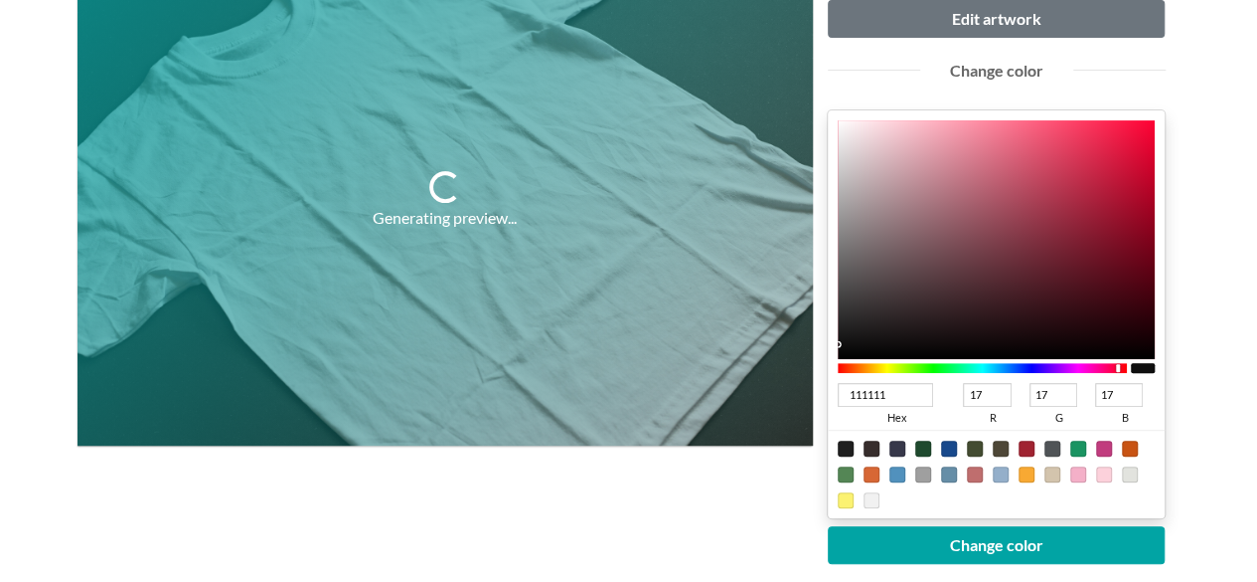
type input "18"
type input "131313"
type input "19"
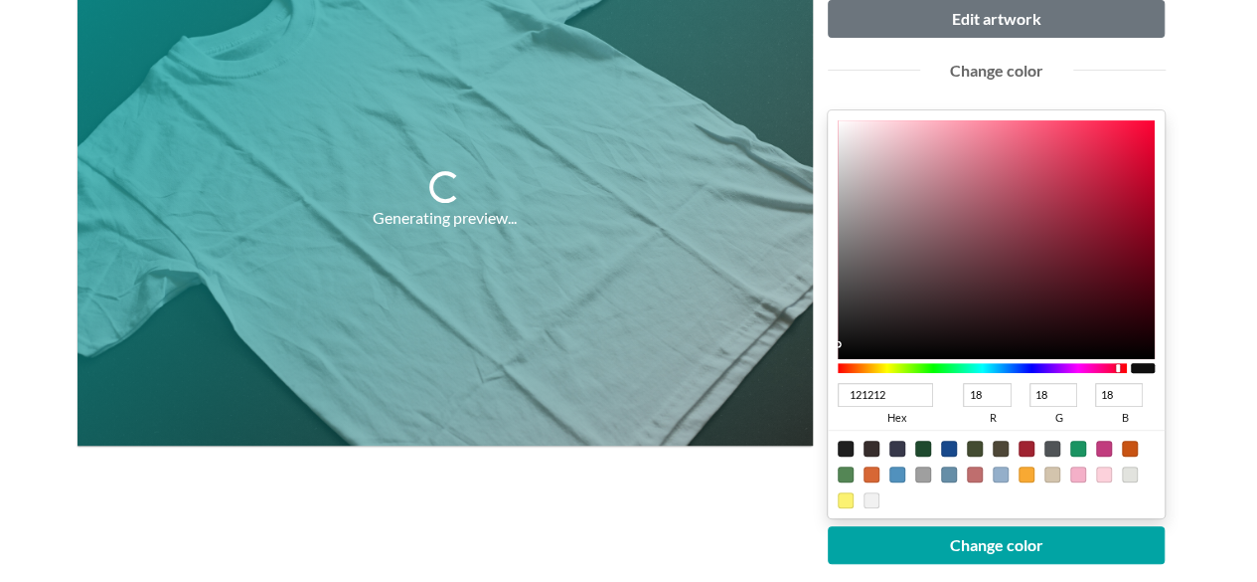
type input "19"
type input "141414"
type input "20"
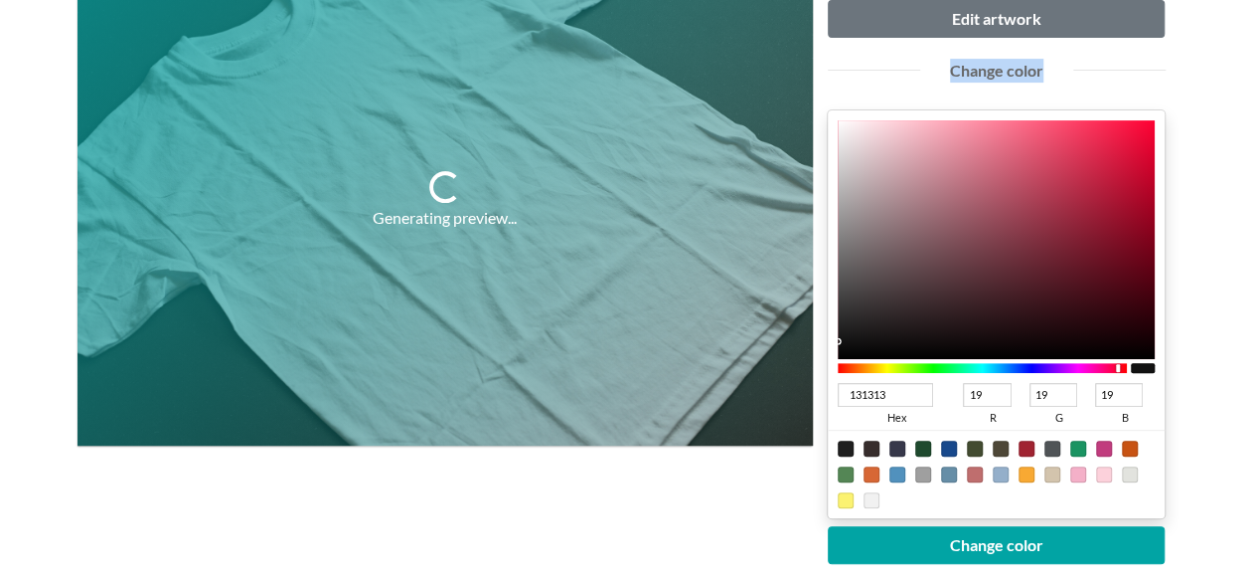
type input "20"
drag, startPoint x: 859, startPoint y: 290, endPoint x: 811, endPoint y: 339, distance: 68.2
click at [811, 339] on div "Generating preview... Upload another artwork Edit artwork Change color 141414 h…" at bounding box center [629, 354] width 1103 height 832
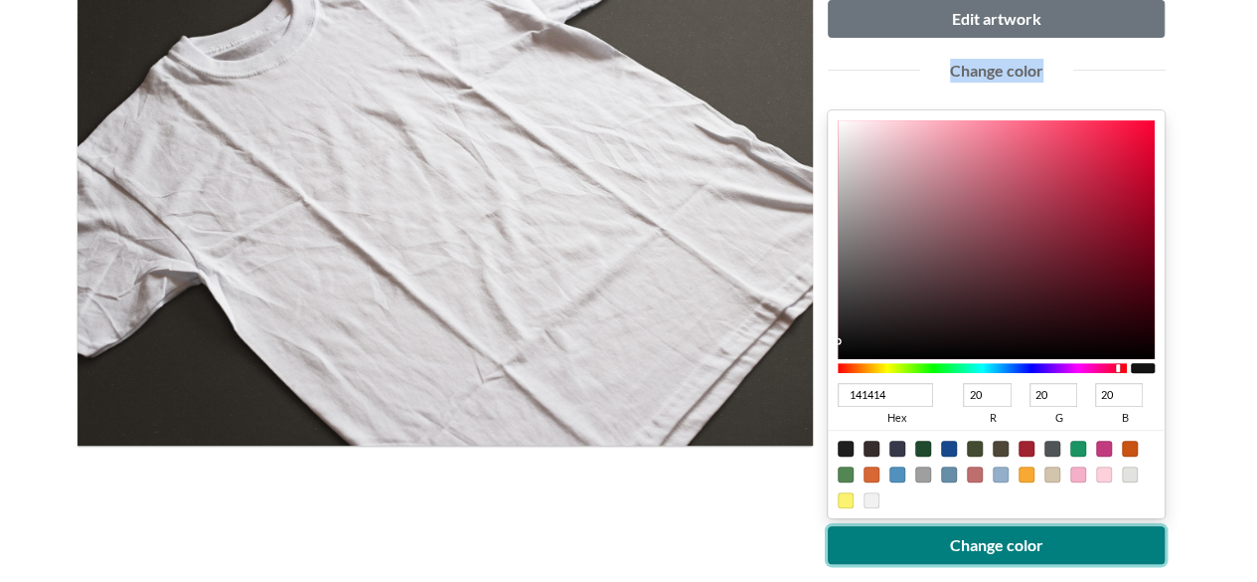
click at [983, 538] on button "Change color" at bounding box center [997, 545] width 338 height 38
click at [981, 535] on button "Change color" at bounding box center [997, 545] width 338 height 38
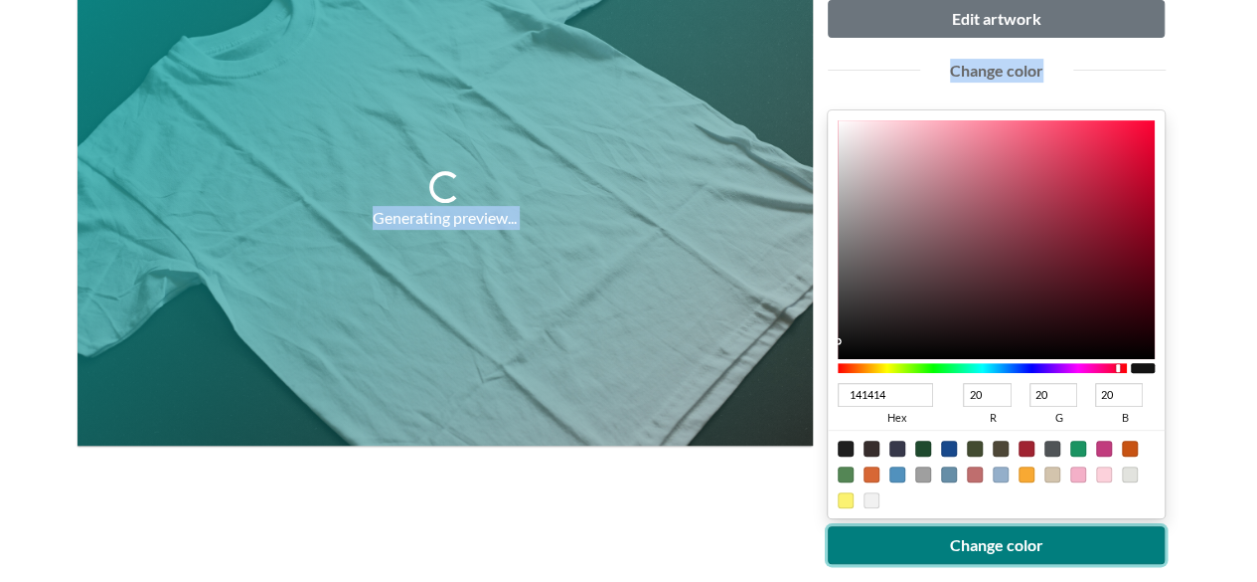
click at [970, 528] on button "Change color" at bounding box center [997, 545] width 338 height 38
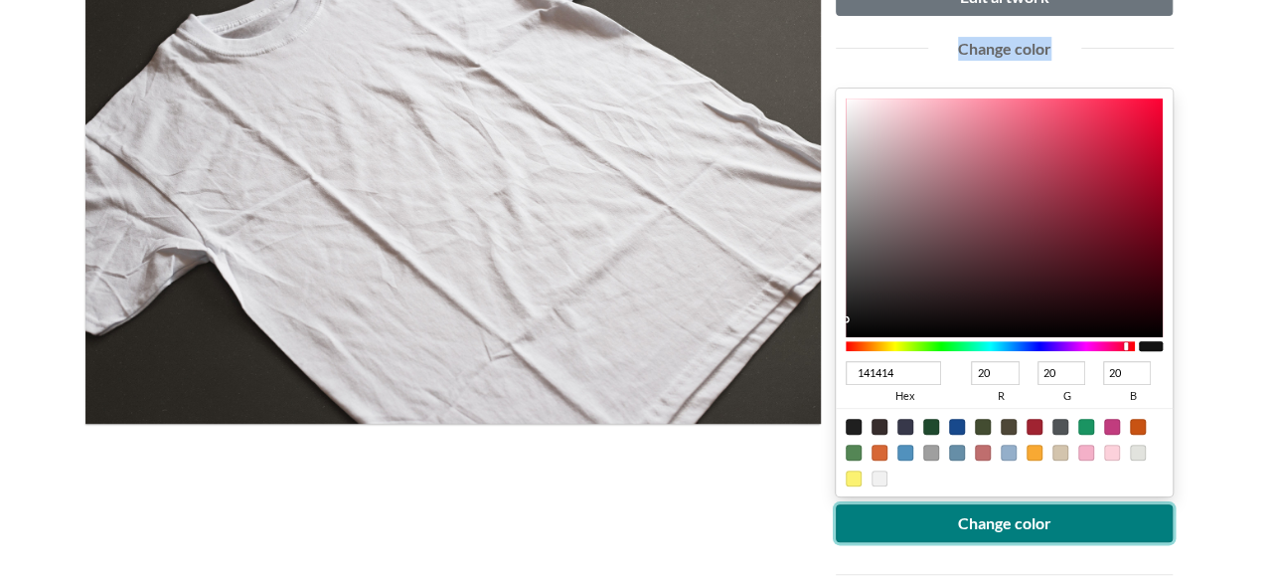
scroll to position [497, 0]
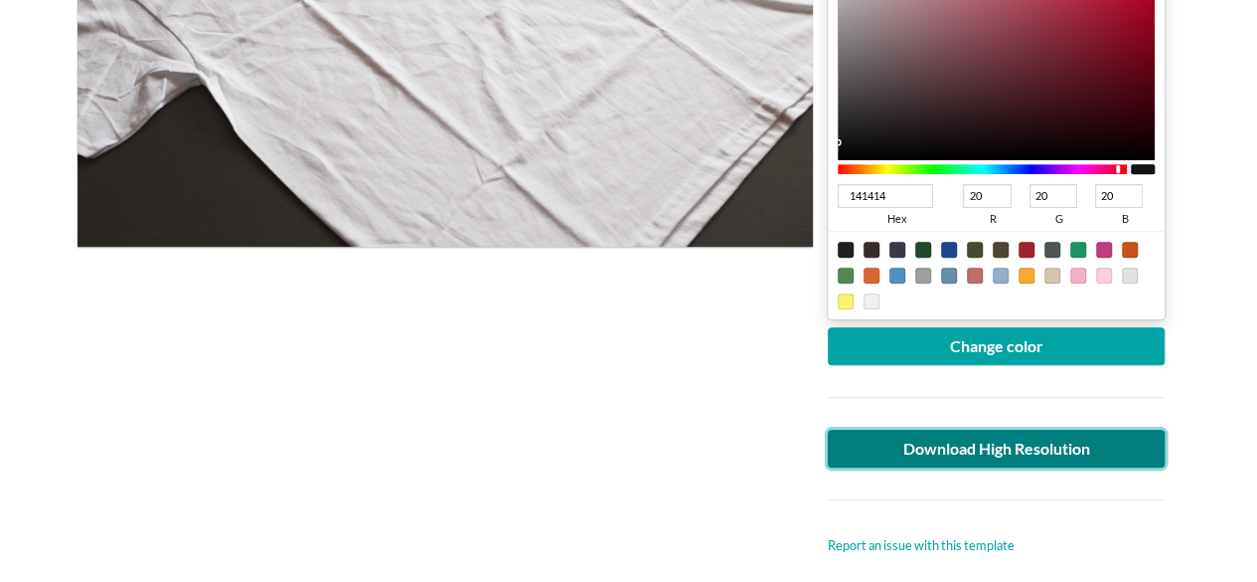
click at [1012, 444] on link "Download High Resolution" at bounding box center [997, 448] width 338 height 38
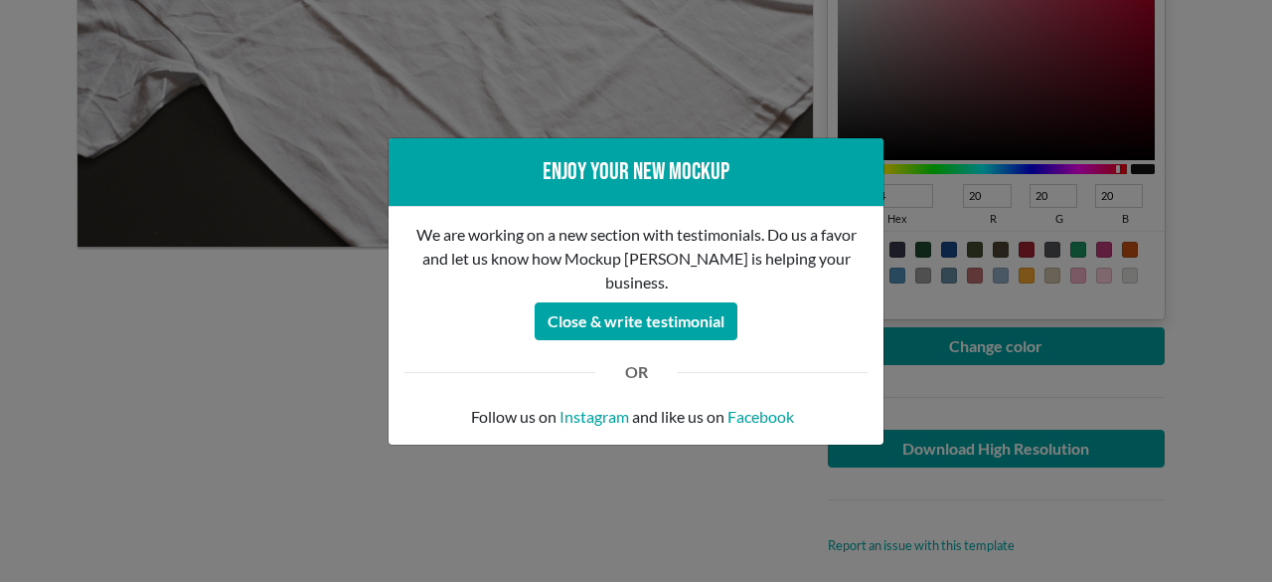
click at [201, 383] on div "Enjoy your new mockup We are working on a new section with testimonials. Do us …" at bounding box center [636, 291] width 1272 height 582
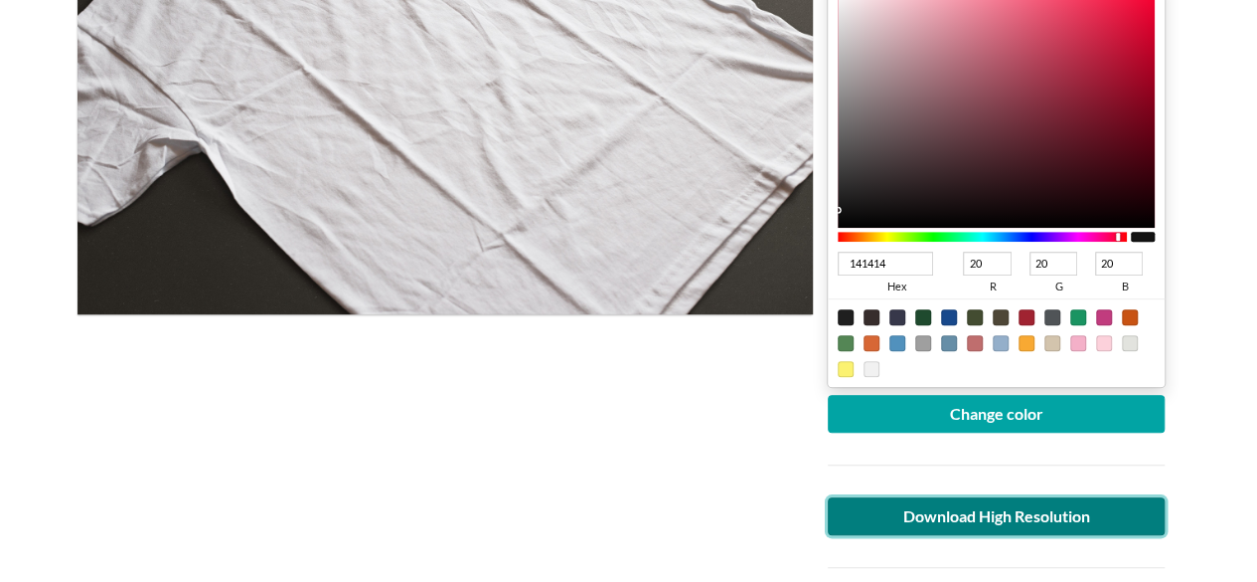
scroll to position [298, 0]
